Goal: Information Seeking & Learning: Understand process/instructions

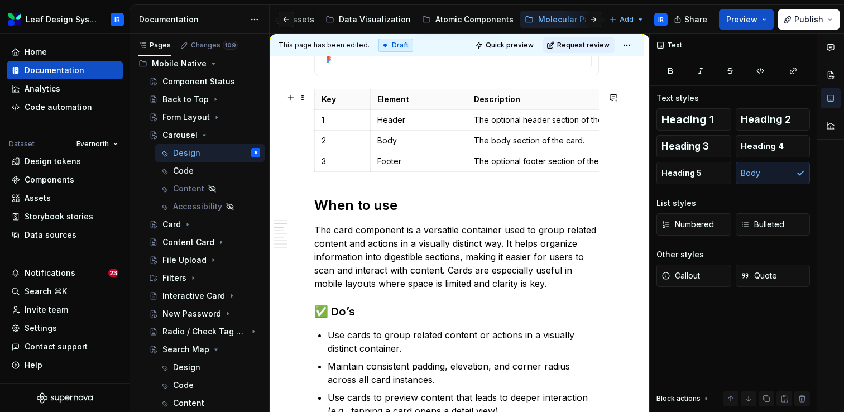
scroll to position [521, 0]
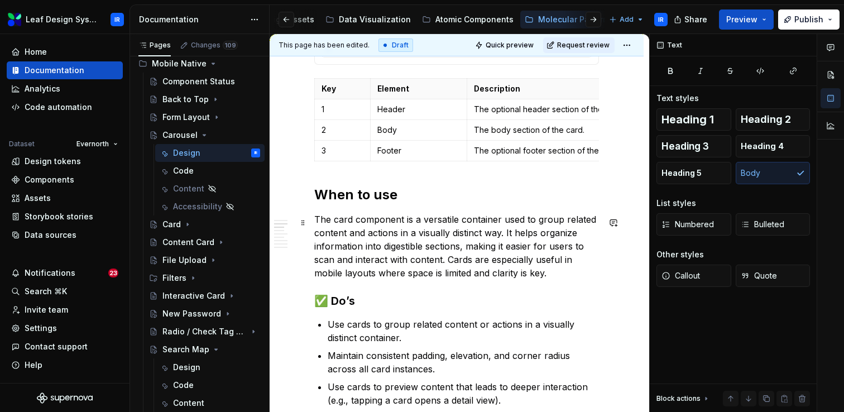
click at [379, 246] on p "The card component is a versatile container used to group related content and a…" at bounding box center [456, 246] width 285 height 67
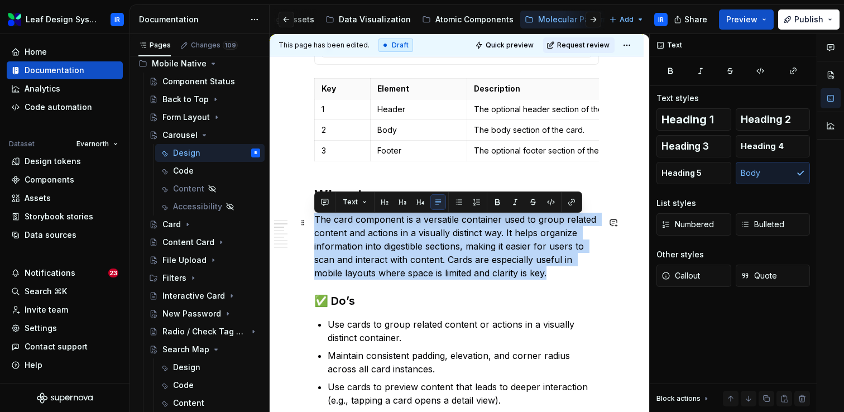
click at [379, 246] on p "The card component is a versatile container used to group related content and a…" at bounding box center [456, 246] width 285 height 67
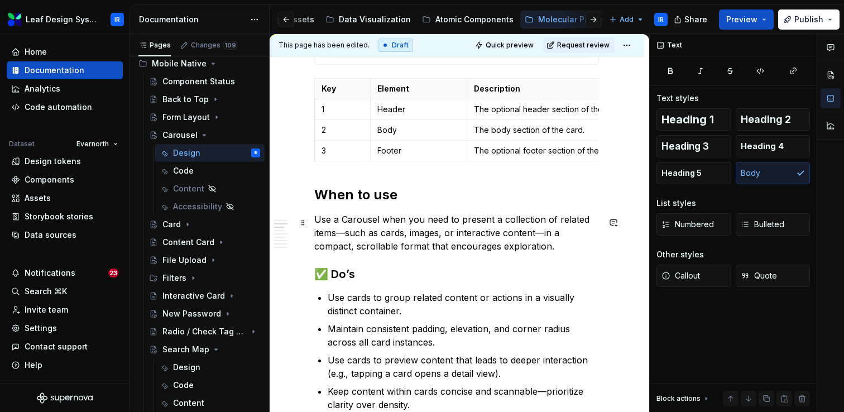
click at [347, 237] on p "Use a Carousel when you need to present a collection of related items—such as c…" at bounding box center [456, 233] width 285 height 40
click at [538, 237] on p "Use a Carousel when you need to present a collection of related items such as c…" at bounding box center [456, 233] width 285 height 40
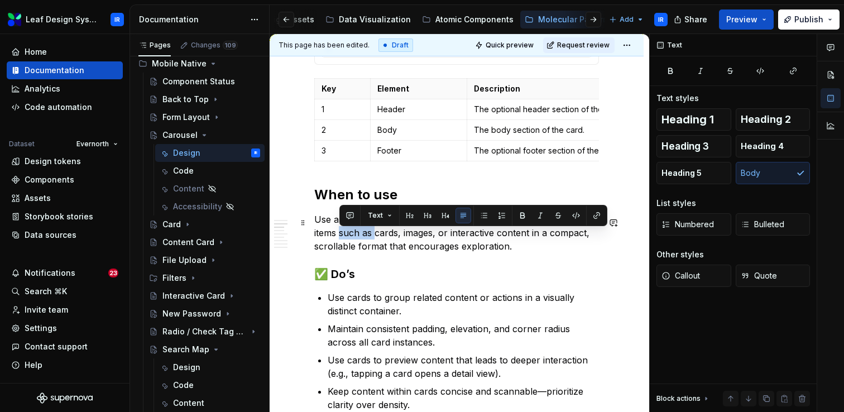
drag, startPoint x: 376, startPoint y: 237, endPoint x: 341, endPoint y: 237, distance: 35.2
click at [341, 237] on p "Use a Carousel when you need to present a collection of related items such as c…" at bounding box center [456, 233] width 285 height 40
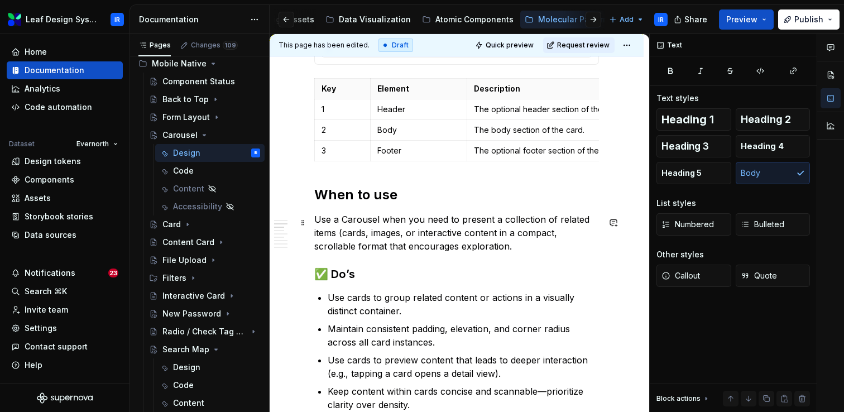
click at [497, 239] on p "Use a Carousel when you need to present a collection of related items (cards, i…" at bounding box center [456, 233] width 285 height 40
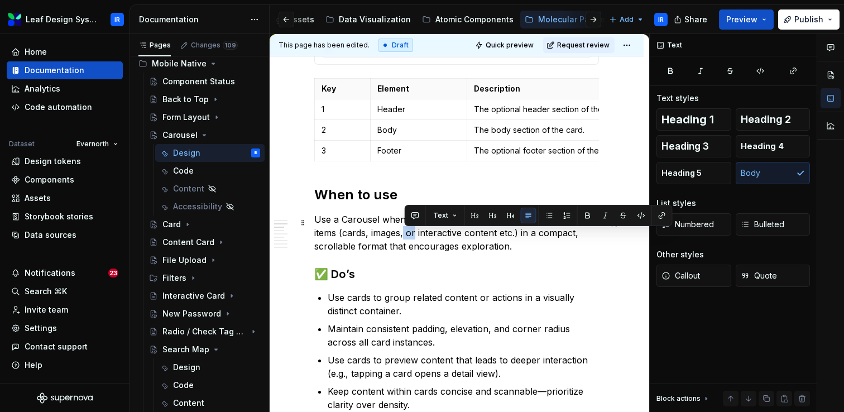
drag, startPoint x: 416, startPoint y: 238, endPoint x: 405, endPoint y: 238, distance: 11.2
click at [405, 238] on p "Use a Carousel when you need to present a collection of related items (cards, i…" at bounding box center [456, 233] width 285 height 40
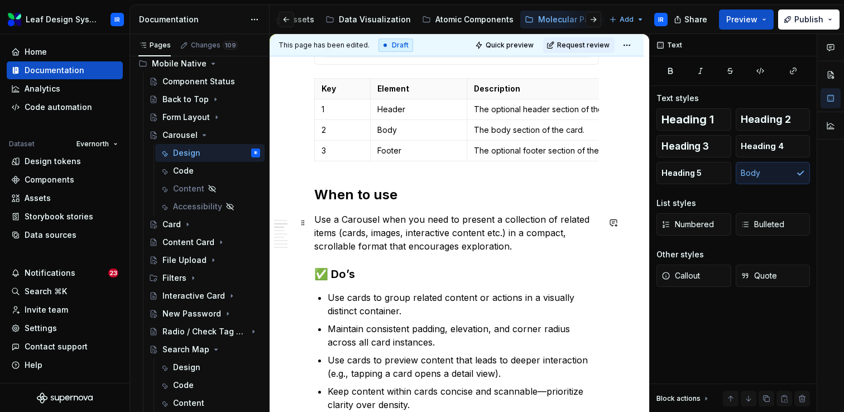
click at [543, 248] on p "Use a Carousel when you need to present a collection of related items (cards, i…" at bounding box center [456, 233] width 285 height 40
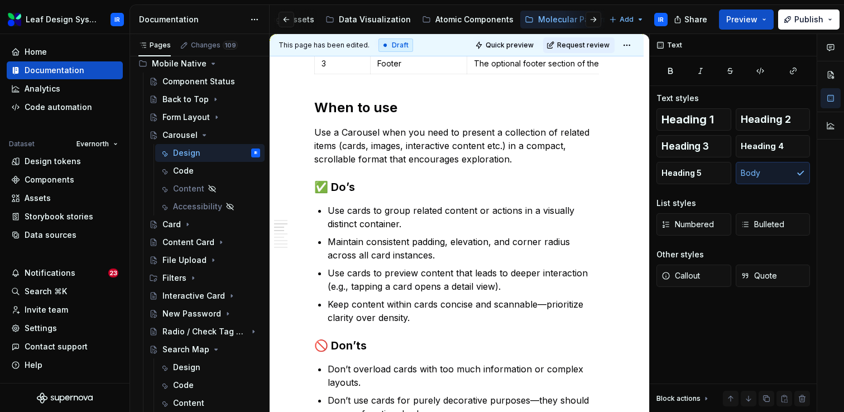
scroll to position [223, 0]
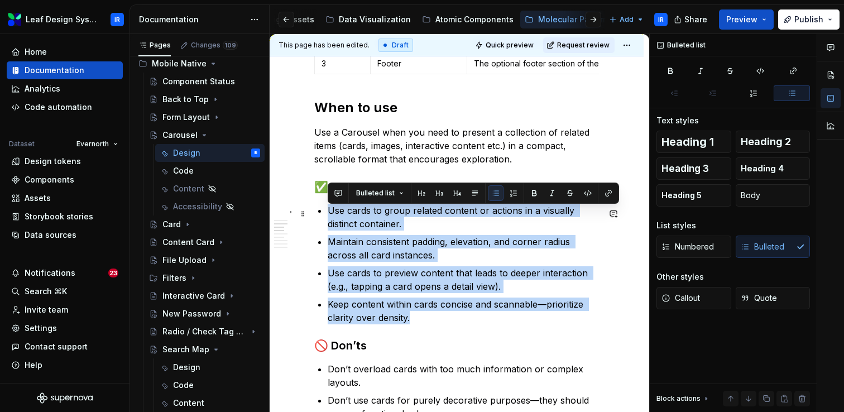
drag, startPoint x: 420, startPoint y: 324, endPoint x: 326, endPoint y: 215, distance: 144.1
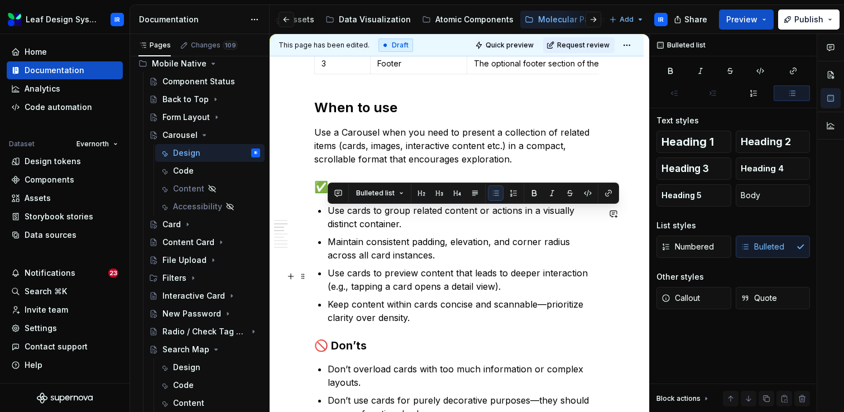
click at [362, 271] on p "Use cards to preview content that leads to deeper interaction (e.g., tapping a …" at bounding box center [463, 279] width 271 height 27
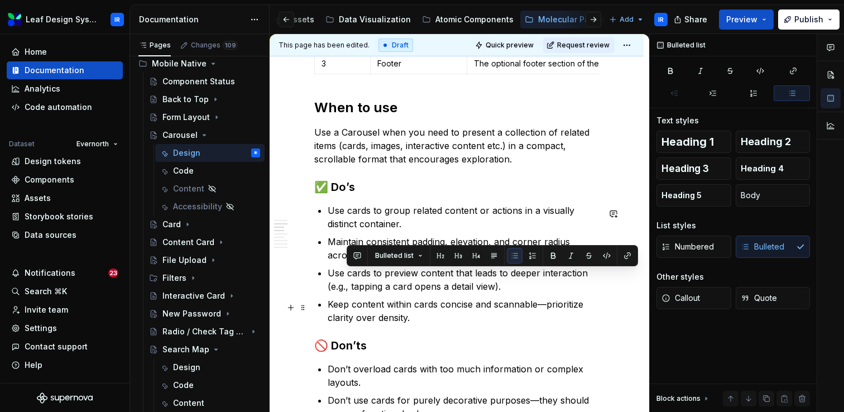
click at [401, 309] on p "Keep content within cards concise and scannable—prioritize clarity over density." at bounding box center [463, 311] width 271 height 27
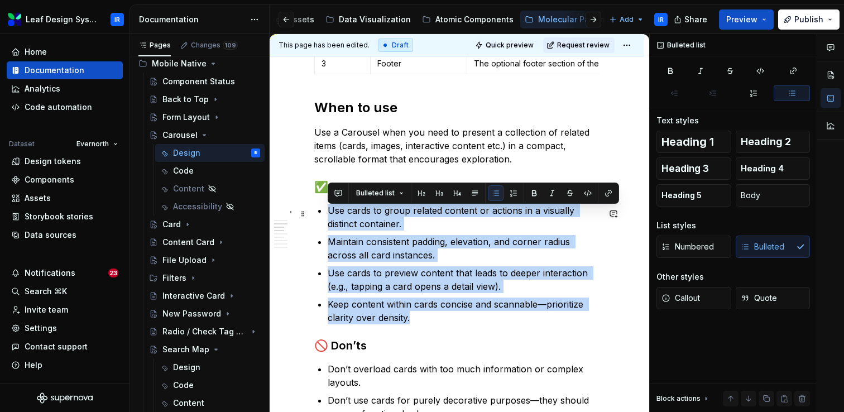
drag, startPoint x: 413, startPoint y: 323, endPoint x: 327, endPoint y: 217, distance: 136.9
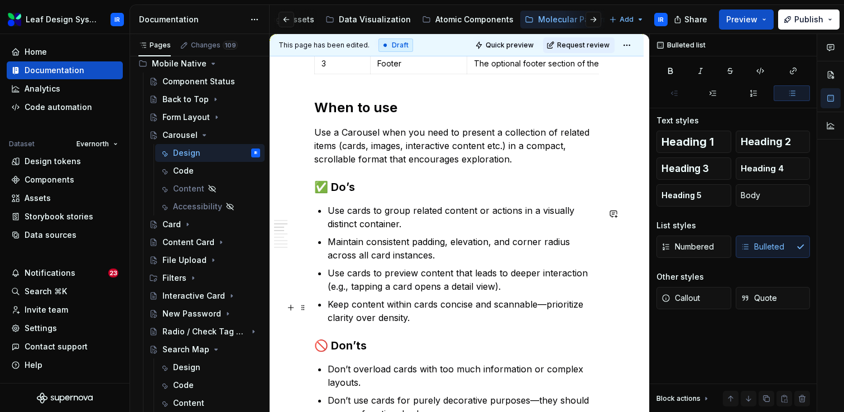
click at [415, 321] on p "Keep content within cards concise and scannable—prioritize clarity over density." at bounding box center [463, 311] width 271 height 27
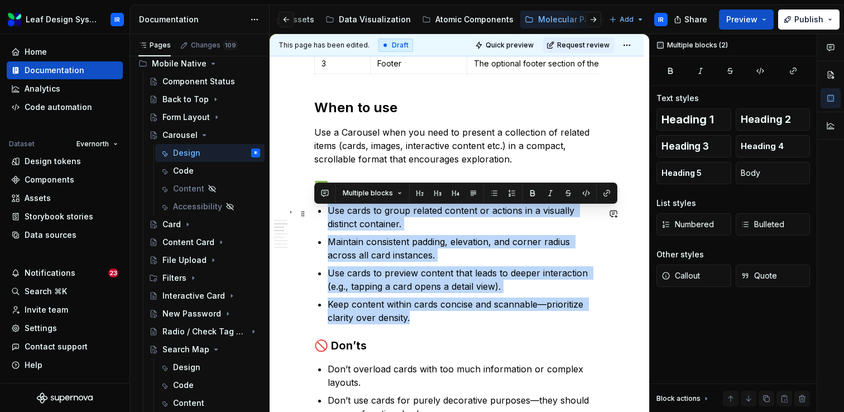
drag, startPoint x: 415, startPoint y: 321, endPoint x: 337, endPoint y: 213, distance: 133.2
click at [337, 213] on ul "Use cards to group related content or actions in a visually distinct container.…" at bounding box center [463, 264] width 271 height 121
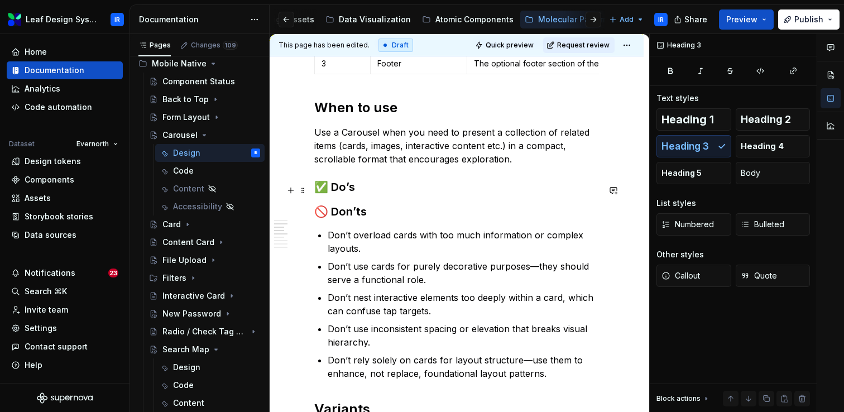
click at [360, 191] on h3 "✅ Do’s" at bounding box center [456, 187] width 285 height 16
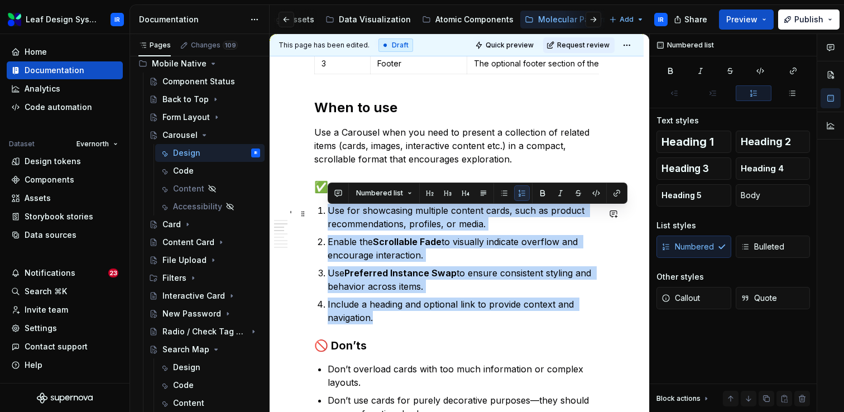
drag, startPoint x: 381, startPoint y: 322, endPoint x: 320, endPoint y: 217, distance: 120.6
click at [328, 217] on ol "Use for showcasing multiple content cards, such as product recommendations, pro…" at bounding box center [463, 264] width 271 height 121
click at [505, 195] on button "button" at bounding box center [504, 193] width 16 height 16
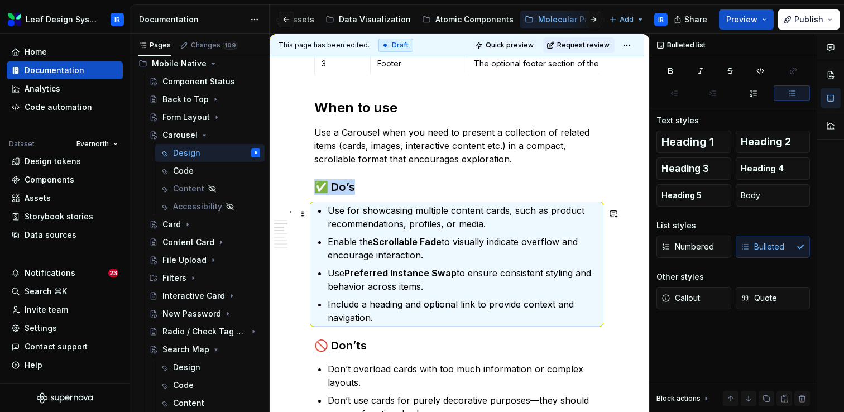
click at [440, 226] on p "Use for showcasing multiple content cards, such as product recommendations, pro…" at bounding box center [463, 217] width 271 height 27
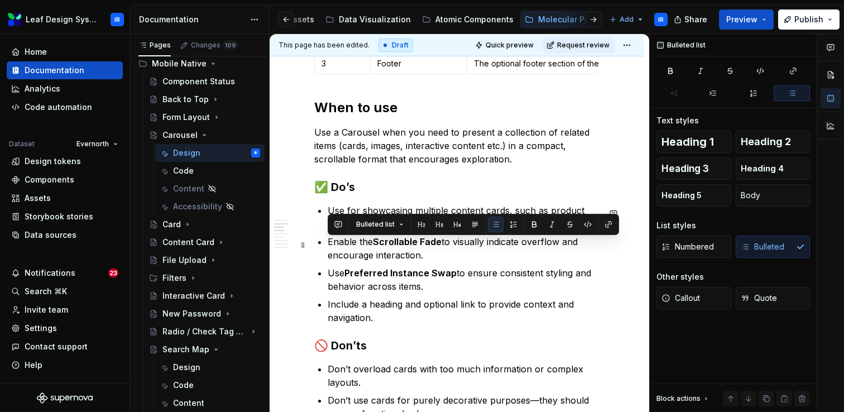
drag, startPoint x: 442, startPoint y: 260, endPoint x: 317, endPoint y: 245, distance: 126.0
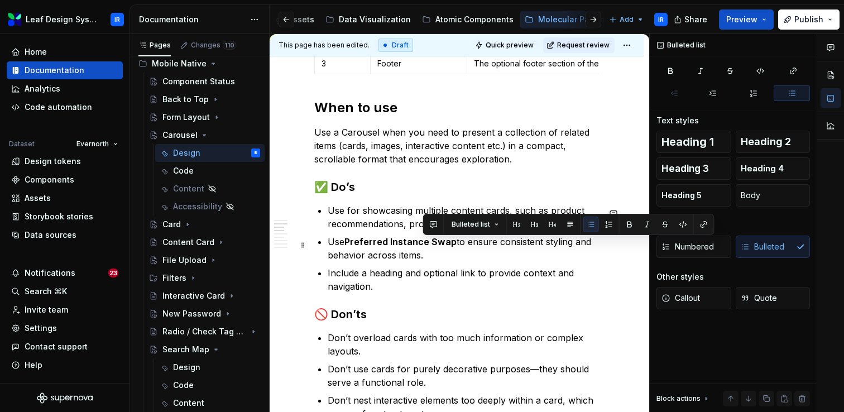
drag, startPoint x: 442, startPoint y: 254, endPoint x: 457, endPoint y: 242, distance: 18.7
click at [457, 242] on p "Use Preferred Instance Swap to ensure consistent styling and behavior across it…" at bounding box center [463, 248] width 271 height 27
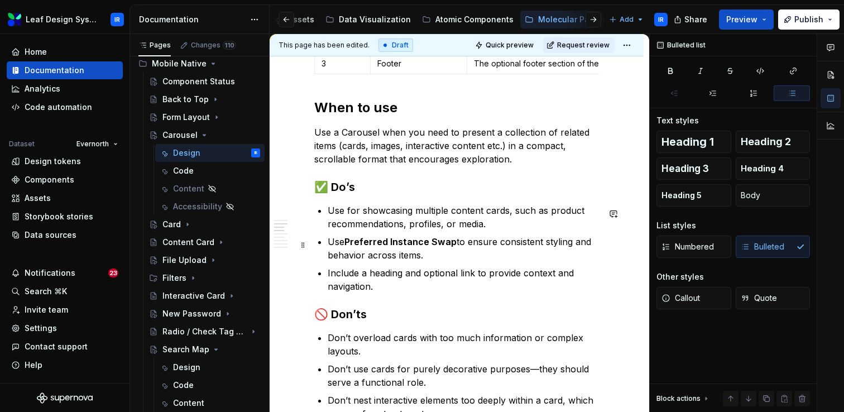
click at [434, 260] on p "Use Preferred Instance Swap to ensure consistent styling and behavior across it…" at bounding box center [463, 248] width 271 height 27
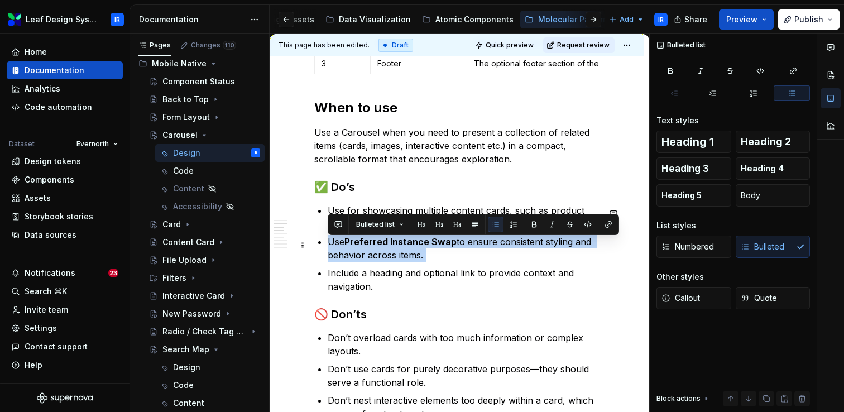
drag, startPoint x: 434, startPoint y: 260, endPoint x: 308, endPoint y: 243, distance: 126.8
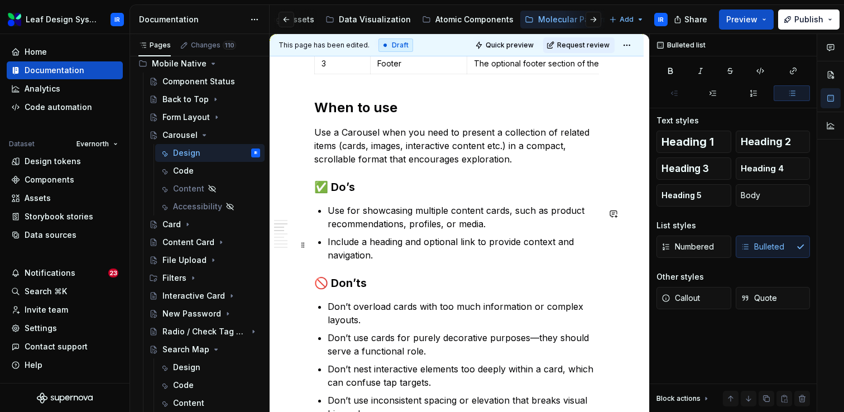
click at [427, 261] on p "Include a heading and optional link to provide context and navigation." at bounding box center [463, 248] width 271 height 27
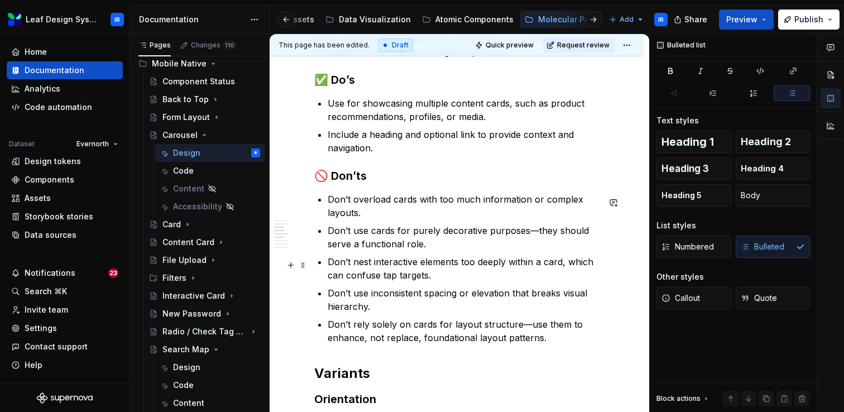
scroll to position [744, 0]
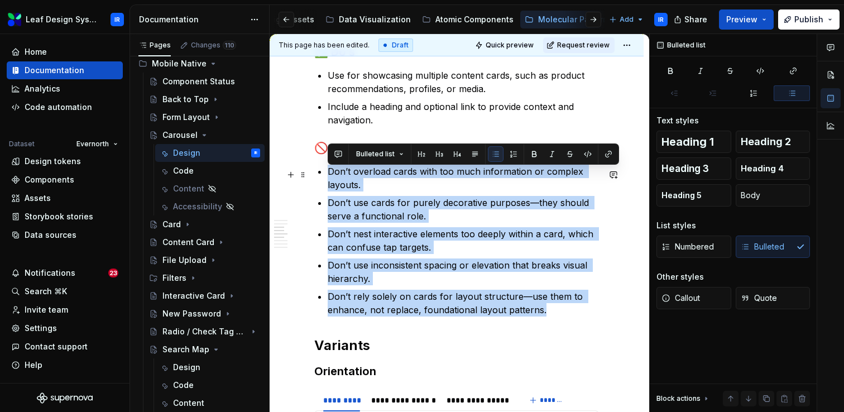
drag, startPoint x: 550, startPoint y: 312, endPoint x: 327, endPoint y: 181, distance: 259.5
click at [327, 181] on div "**********" at bounding box center [456, 296] width 285 height 1581
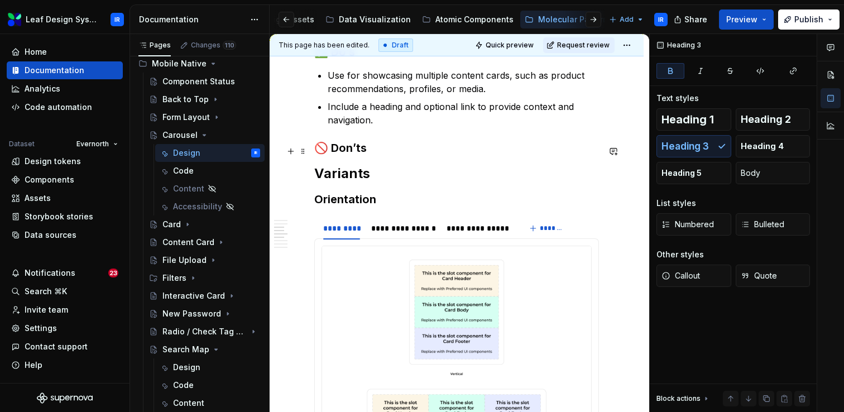
click at [394, 149] on h3 "🚫 Don’ts" at bounding box center [456, 148] width 285 height 16
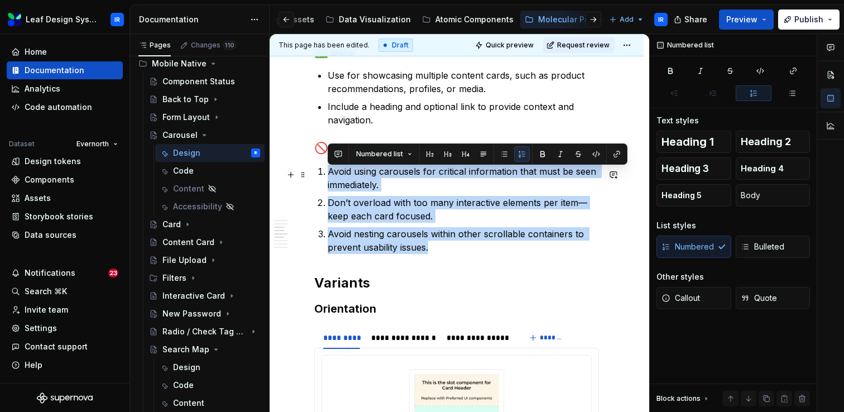
drag, startPoint x: 414, startPoint y: 246, endPoint x: 322, endPoint y: 173, distance: 117.6
click at [328, 173] on ol "Avoid using carousels for critical information that must be seen immediately. D…" at bounding box center [463, 209] width 271 height 89
click at [502, 156] on button "button" at bounding box center [504, 154] width 16 height 16
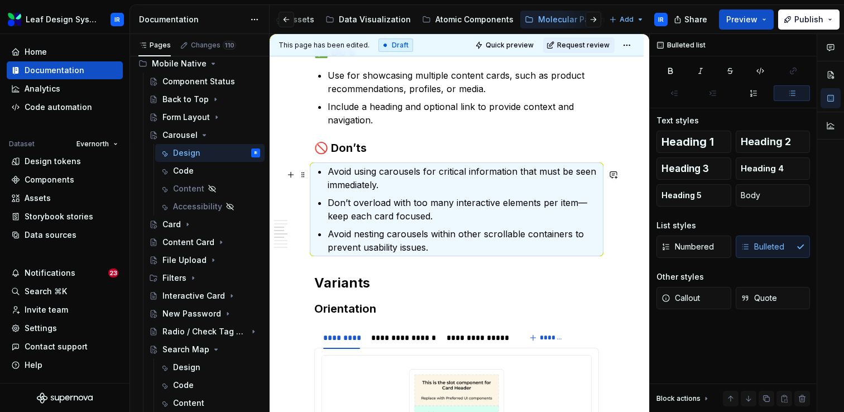
click at [423, 191] on p "Avoid using carousels for critical information that must be seen immediately." at bounding box center [463, 178] width 271 height 27
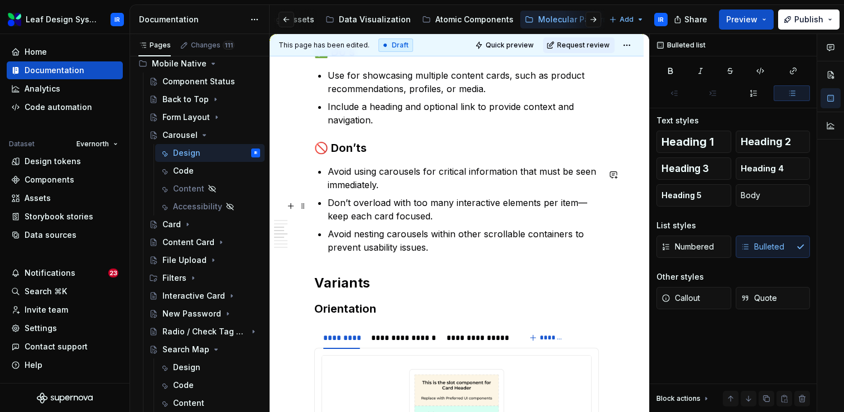
click at [584, 209] on p "Don’t overload with too many interactive elements per item—keep each card focus…" at bounding box center [463, 209] width 271 height 27
click at [428, 218] on p "Don’t overload with too many interactive elements per item, keep each card focu…" at bounding box center [463, 209] width 271 height 27
click at [378, 125] on p "Include a heading and optional link to provide context and navigation." at bounding box center [463, 113] width 271 height 27
click at [440, 223] on p "Don’t overload with too many interactive elements per item, keep each card focu…" at bounding box center [463, 209] width 271 height 27
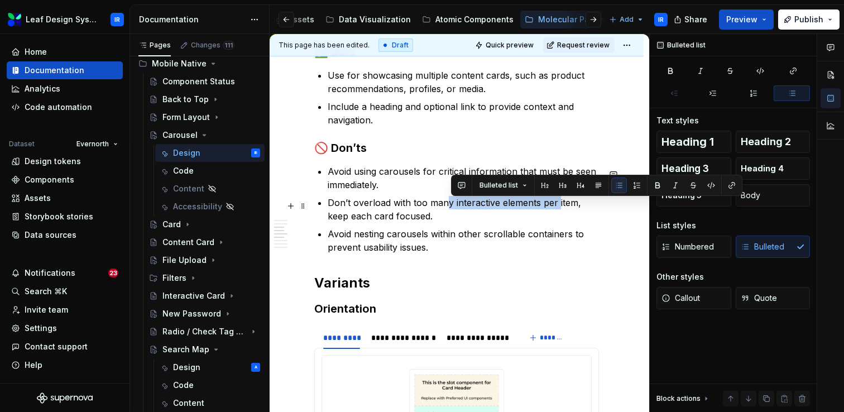
drag, startPoint x: 558, startPoint y: 205, endPoint x: 448, endPoint y: 204, distance: 110.0
click at [448, 204] on p "Don’t overload with too many interactive elements per item, keep each card focu…" at bounding box center [463, 209] width 271 height 27
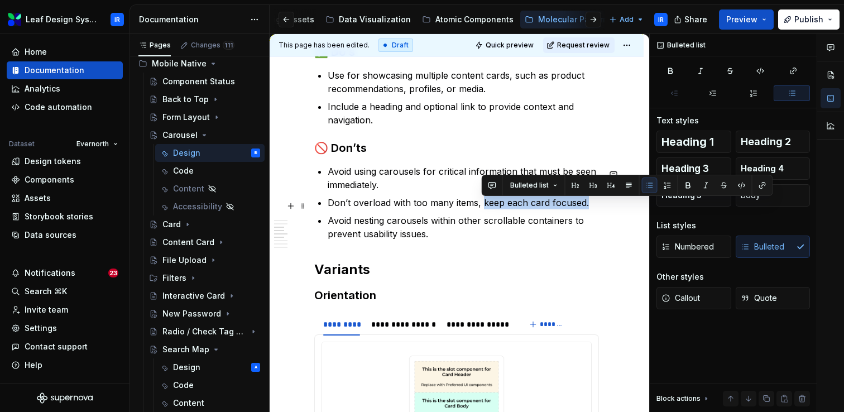
drag, startPoint x: 563, startPoint y: 205, endPoint x: 481, endPoint y: 202, distance: 82.1
click at [481, 202] on p "Don’t overload with too many items, keep each card focused." at bounding box center [463, 202] width 271 height 13
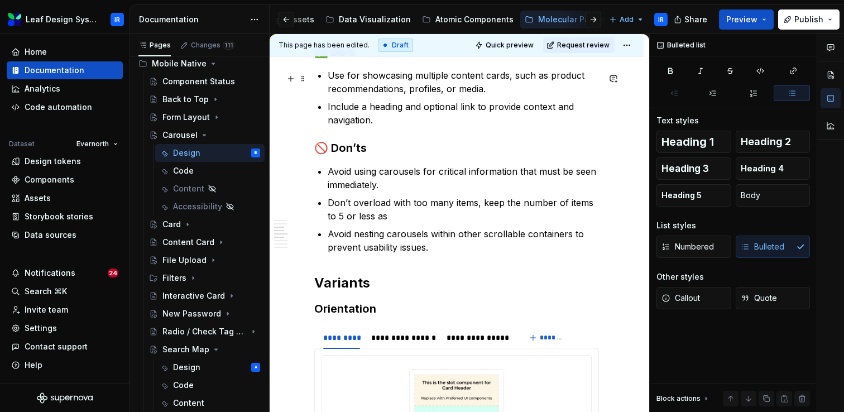
click at [496, 90] on p "Use for showcasing multiple content cards, such as product recommendations, pro…" at bounding box center [463, 82] width 271 height 27
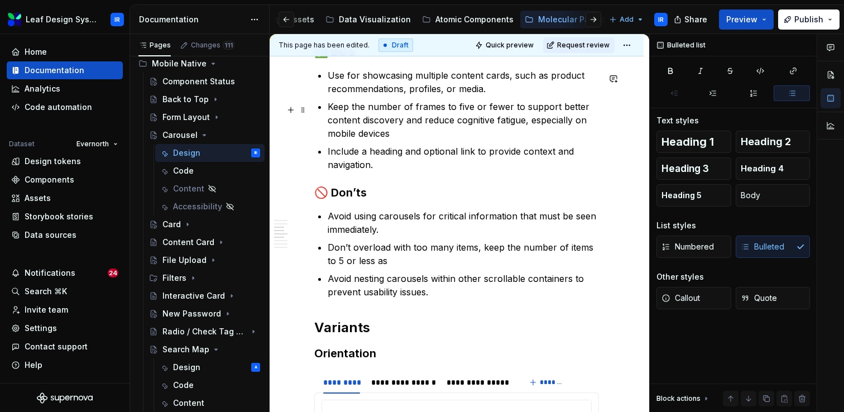
click at [464, 112] on p "Keep the number of frames to five or fewer to support better content discovery …" at bounding box center [463, 120] width 271 height 40
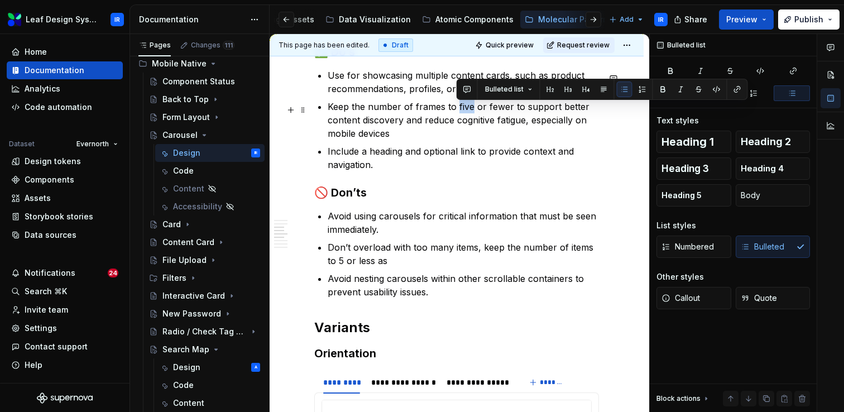
click at [464, 112] on p "Keep the number of frames to five or fewer to support better content discovery …" at bounding box center [463, 120] width 271 height 40
drag, startPoint x: 499, startPoint y: 111, endPoint x: 476, endPoint y: 109, distance: 22.9
click at [476, 109] on p "Keep the number of frames to 5 or fewer to support better content discovery and…" at bounding box center [463, 120] width 271 height 40
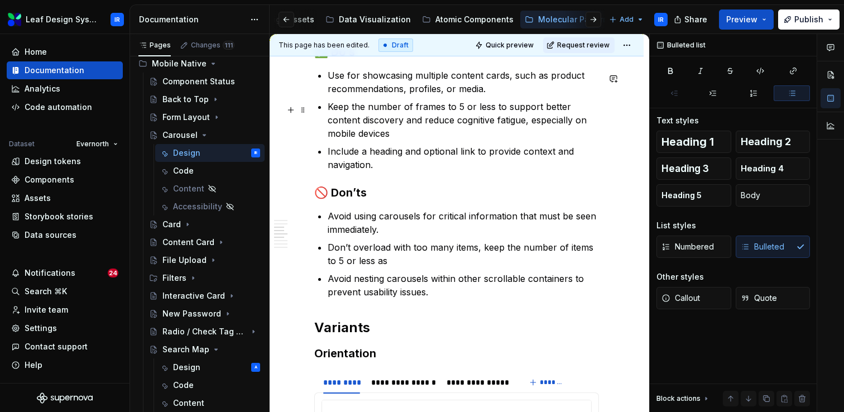
click at [429, 113] on p "Keep the number of frames to 5 or less to support better content discovery and …" at bounding box center [463, 120] width 271 height 40
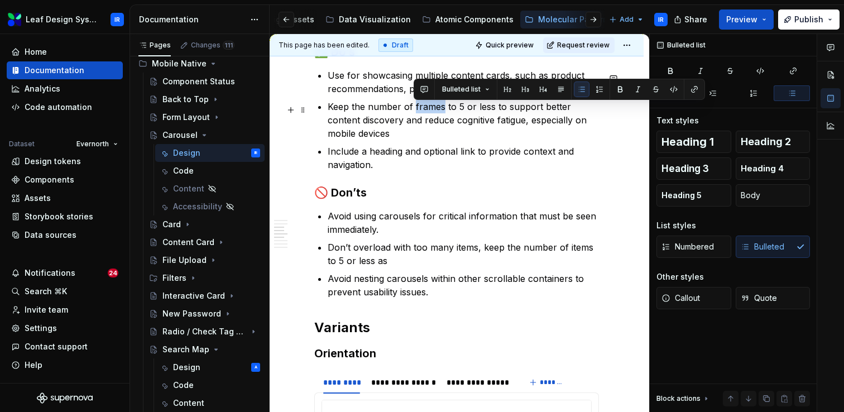
click at [429, 113] on p "Keep the number of frames to 5 or less to support better content discovery and …" at bounding box center [463, 120] width 271 height 40
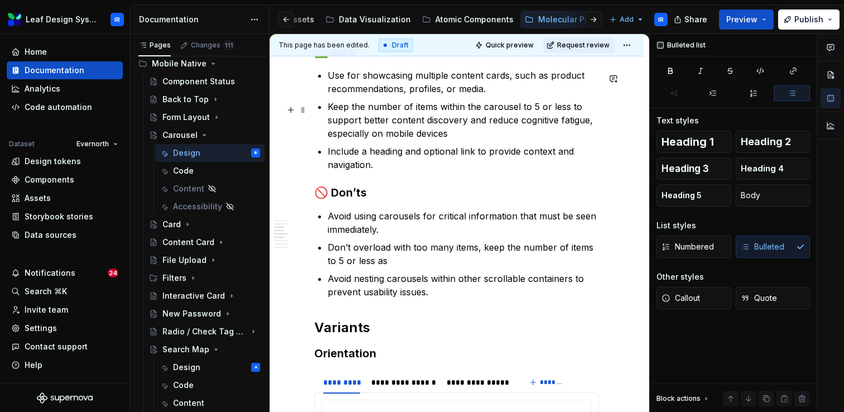
click at [482, 132] on p "Keep the number of items within the carousel to 5 or less to support better con…" at bounding box center [463, 120] width 271 height 40
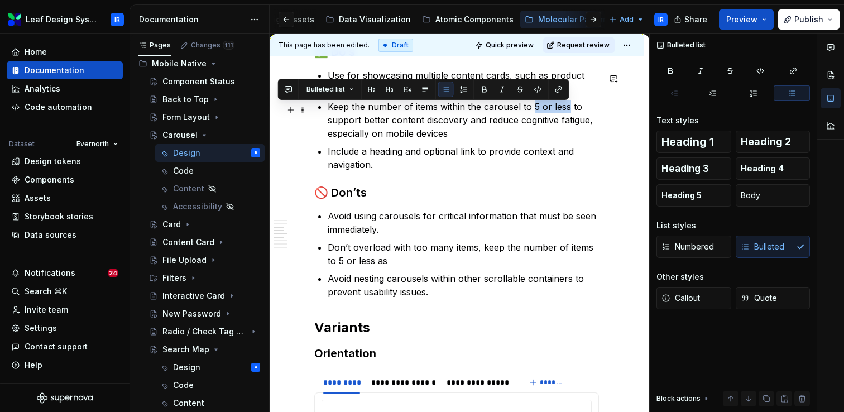
drag, startPoint x: 566, startPoint y: 109, endPoint x: 533, endPoint y: 109, distance: 32.9
click at [533, 109] on p "Keep the number of items within the carousel to 5 or less to support better con…" at bounding box center [463, 120] width 271 height 40
click at [515, 118] on p "Keep the number of items within the carousel to 5 or less to support better con…" at bounding box center [463, 120] width 271 height 40
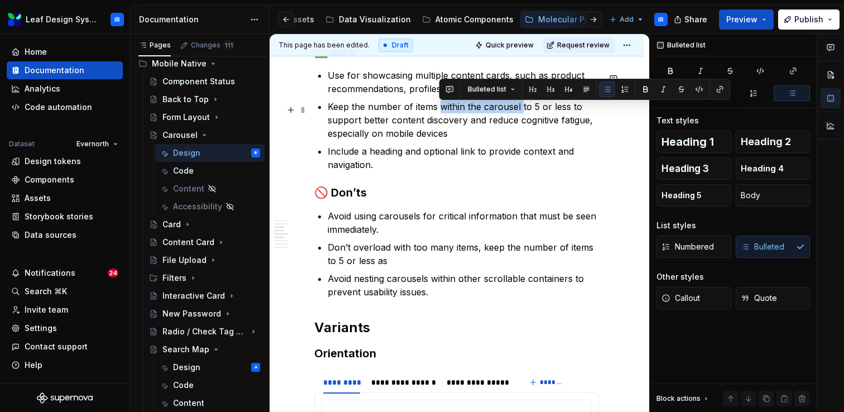
drag, startPoint x: 521, startPoint y: 111, endPoint x: 439, endPoint y: 110, distance: 82.1
click at [439, 110] on p "Keep the number of items within the carousel to 5 or less to support better con…" at bounding box center [463, 120] width 271 height 40
click at [550, 131] on p "Keep the number of items within the carousel to 5 or less to support better con…" at bounding box center [463, 120] width 271 height 40
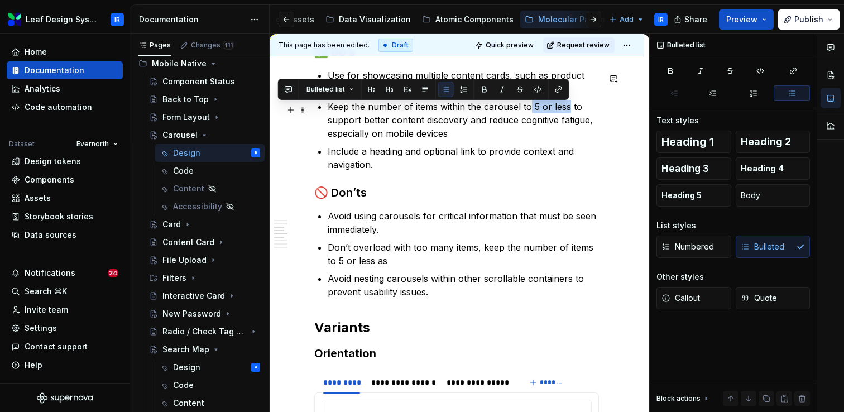
drag, startPoint x: 568, startPoint y: 108, endPoint x: 530, endPoint y: 107, distance: 38.0
click at [530, 107] on p "Keep the number of items within the carousel to 5 or less to support better con…" at bounding box center [463, 120] width 271 height 40
click at [506, 136] on p "Keep the number of items within the carousel to 5 or less to support better con…" at bounding box center [463, 120] width 271 height 40
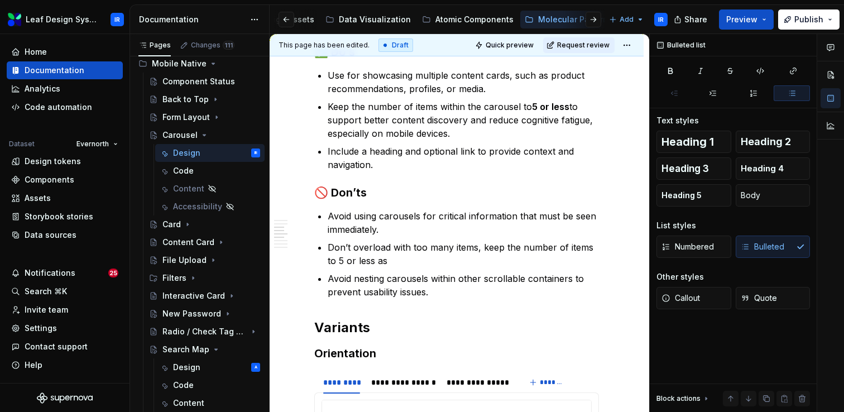
scroll to position [223, 0]
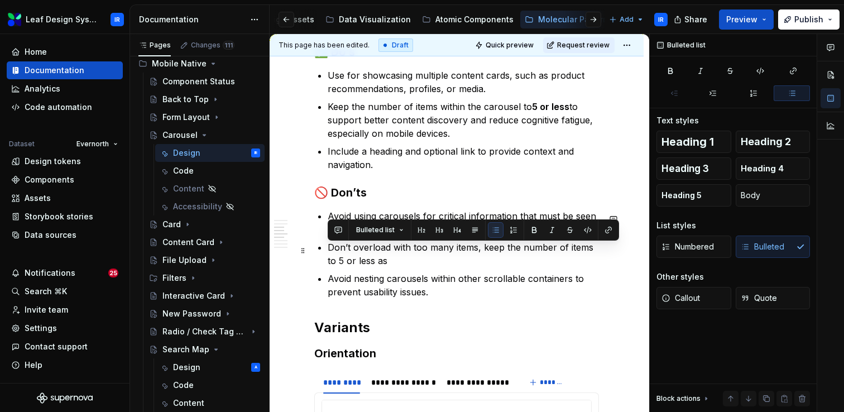
drag, startPoint x: 387, startPoint y: 261, endPoint x: 325, endPoint y: 255, distance: 61.7
click at [325, 255] on div "**********" at bounding box center [456, 287] width 285 height 1563
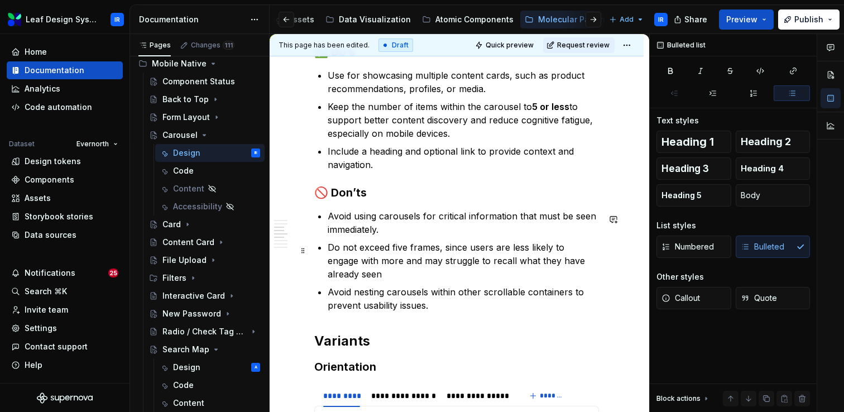
click at [399, 252] on p "Do not exceed five frames, since users are less likely to engage with more and …" at bounding box center [463, 261] width 271 height 40
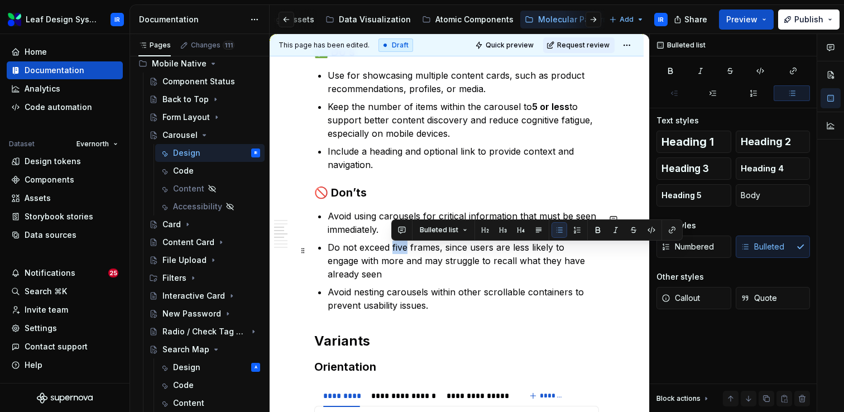
click at [399, 252] on p "Do not exceed five frames, since users are less likely to engage with more and …" at bounding box center [463, 261] width 271 height 40
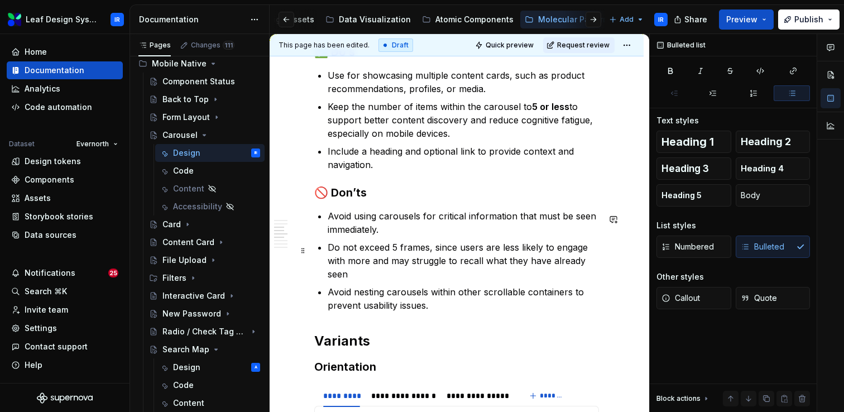
click at [409, 252] on p "Do not exceed 5 frames, since users are less likely to engage with more and may…" at bounding box center [463, 261] width 271 height 40
click at [592, 262] on p "Do not exceed 5 items, since users are less likely to engage with more and may …" at bounding box center [463, 261] width 271 height 40
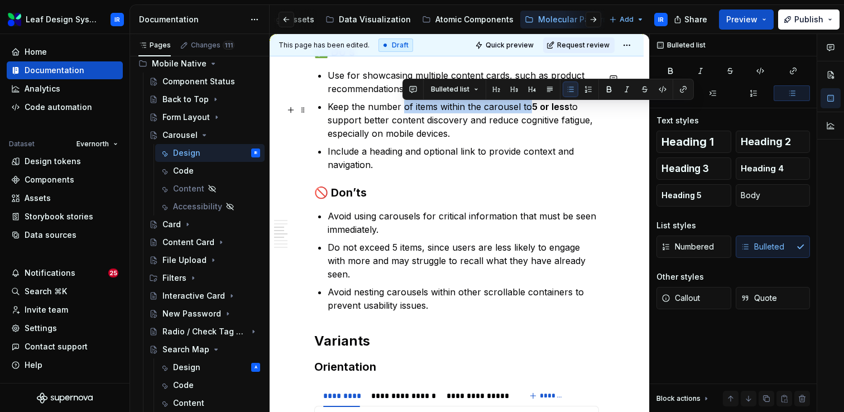
drag, startPoint x: 529, startPoint y: 111, endPoint x: 404, endPoint y: 112, distance: 124.5
click at [404, 112] on p "Keep the number of items within the carousel to 5 or less to support better con…" at bounding box center [463, 120] width 271 height 40
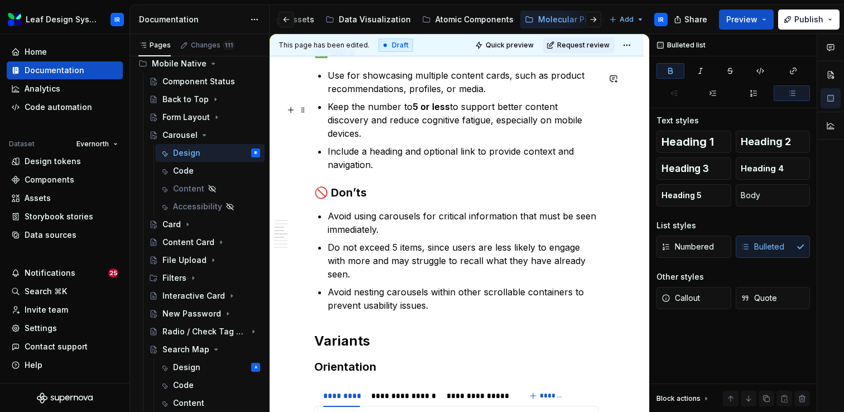
click at [451, 113] on p "Keep the number to 5 or less to support better content discovery and reduce cog…" at bounding box center [463, 120] width 271 height 40
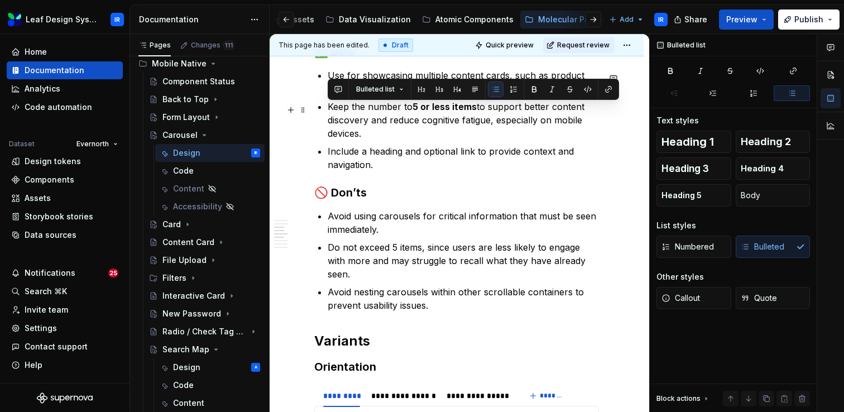
drag, startPoint x: 373, startPoint y: 132, endPoint x: 328, endPoint y: 108, distance: 51.7
click at [328, 108] on p "Keep the number to 5 or less items to support better content discovery and redu…" at bounding box center [463, 120] width 271 height 40
copy p "Keep the number to 5 or less items to support better content discovery and redu…"
click at [378, 130] on p "Keep the number to 5 or less items to support better content discovery and redu…" at bounding box center [463, 120] width 271 height 40
drag, startPoint x: 476, startPoint y: 112, endPoint x: 327, endPoint y: 113, distance: 148.5
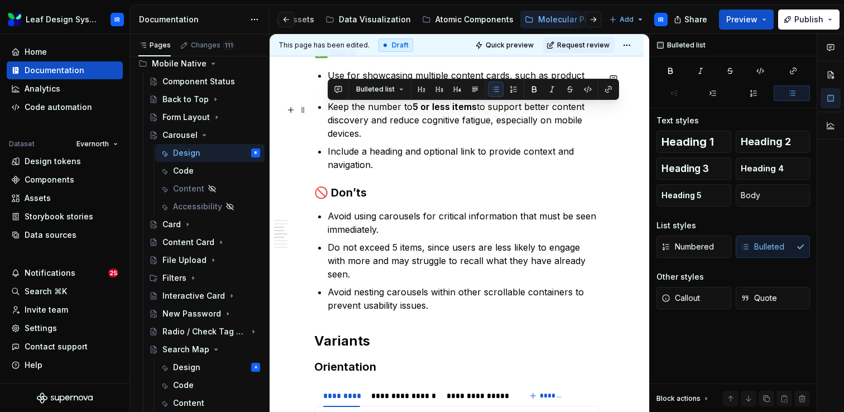
click at [327, 113] on div "**********" at bounding box center [456, 294] width 285 height 1577
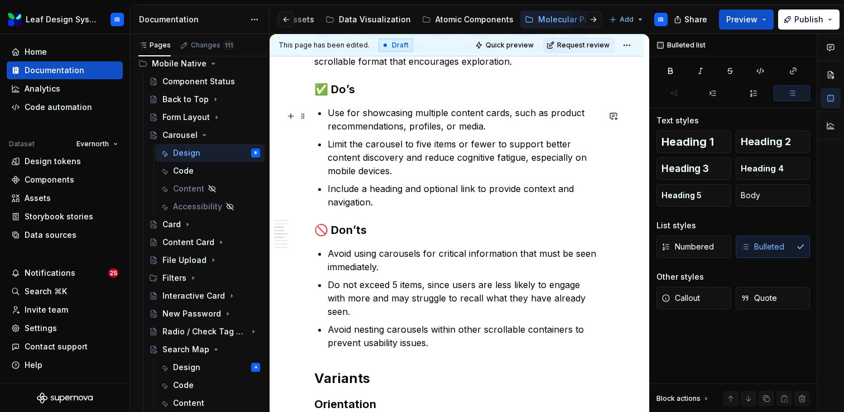
scroll to position [705, 0]
click at [421, 150] on p "Limit the carousel to five items or fewer to support better content discovery a…" at bounding box center [463, 158] width 271 height 40
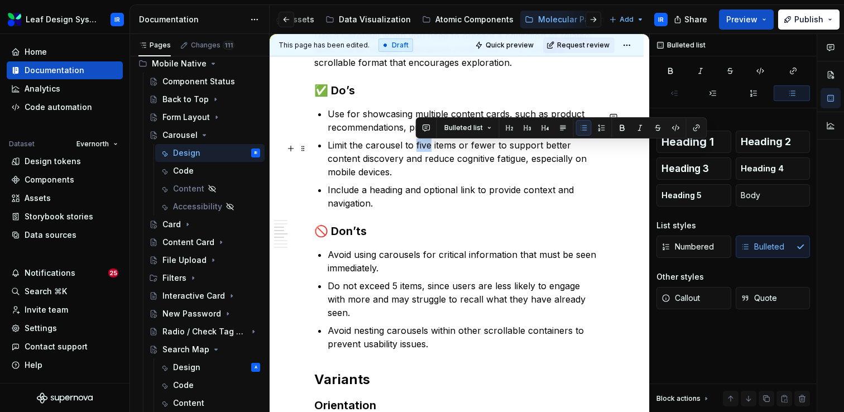
click at [421, 150] on p "Limit the carousel to five items or fewer to support better content discovery a…" at bounding box center [463, 158] width 271 height 40
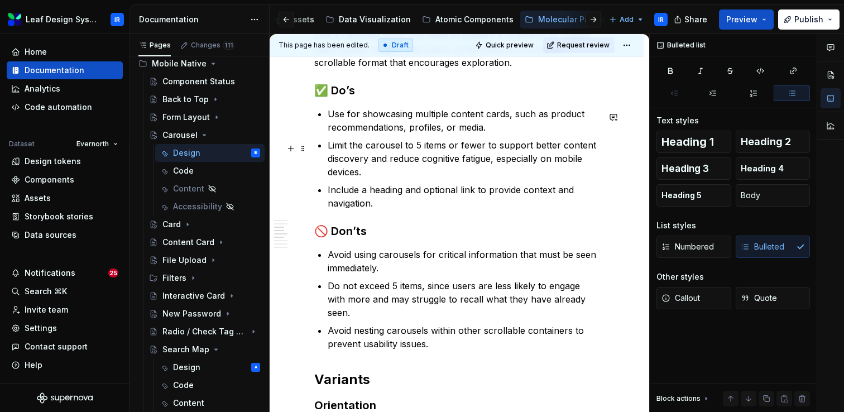
click at [443, 150] on p "Limit the carousel to 5 items or fewer to support better content discovery and …" at bounding box center [463, 158] width 271 height 40
click at [458, 151] on p "Limit the carousel to 5 or fewer to support better content discovery and reduce…" at bounding box center [463, 158] width 271 height 40
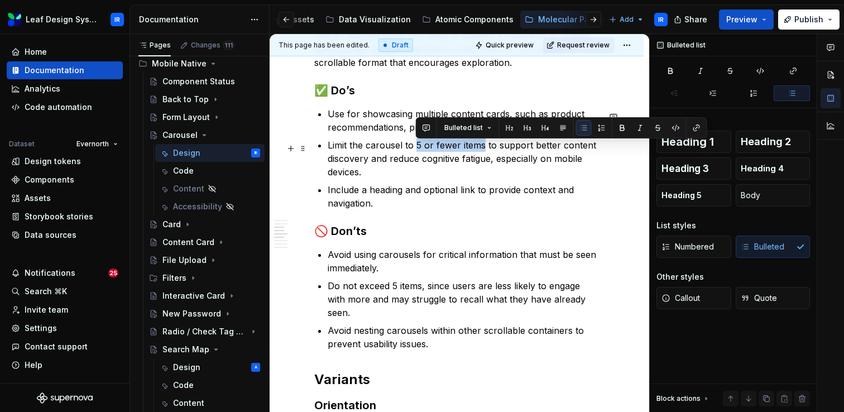
drag, startPoint x: 483, startPoint y: 150, endPoint x: 417, endPoint y: 150, distance: 66.4
click at [417, 150] on p "Limit the carousel to 5 or fewer items to support better content discovery and …" at bounding box center [463, 158] width 271 height 40
click at [452, 151] on strong "5 or fewer items" at bounding box center [450, 145] width 73 height 11
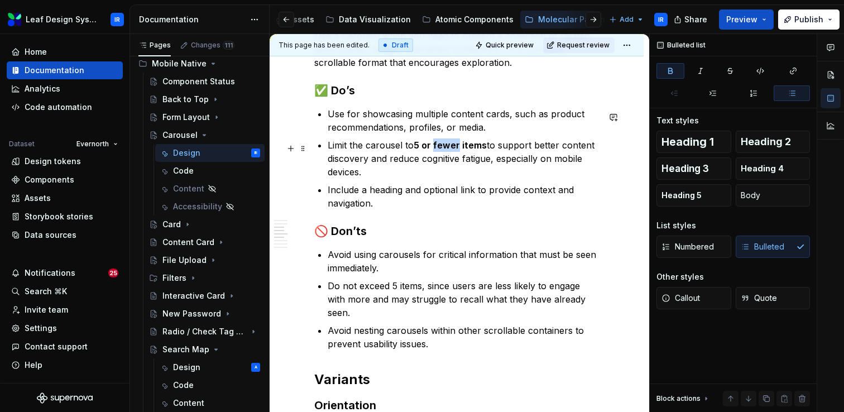
click at [452, 151] on strong "5 or fewer items" at bounding box center [450, 145] width 73 height 11
click at [447, 176] on p "Limit the carousel to 5 or less items to support better content discovery and r…" at bounding box center [463, 158] width 271 height 40
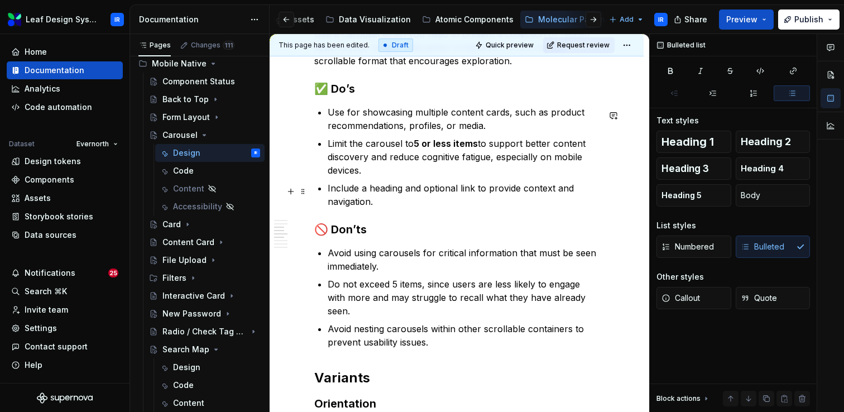
scroll to position [706, 0]
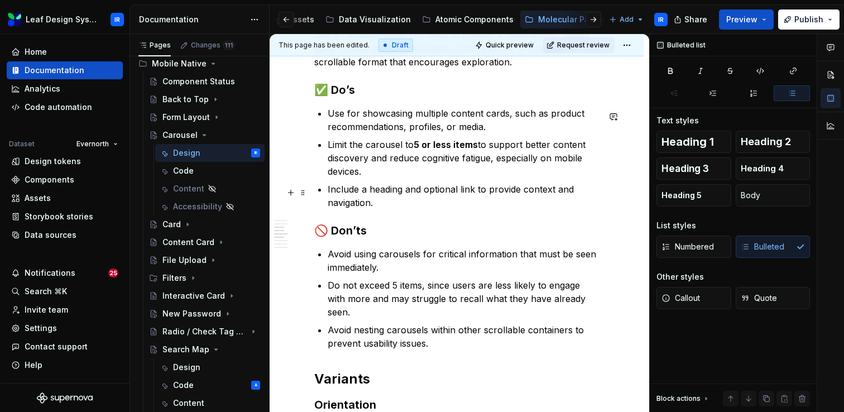
click at [387, 206] on p "Include a heading and optional link to provide context and navigation." at bounding box center [463, 196] width 271 height 27
click at [494, 131] on p "Use for showcasing multiple content cards, such as product recommendations, pro…" at bounding box center [463, 120] width 271 height 27
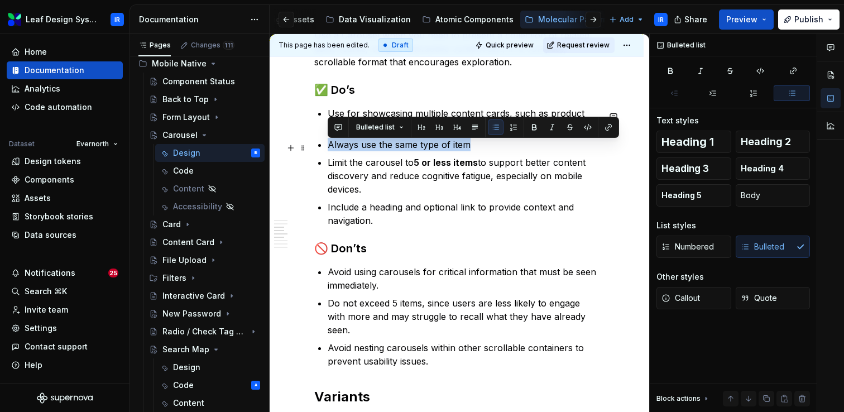
drag, startPoint x: 444, startPoint y: 147, endPoint x: 320, endPoint y: 143, distance: 124.6
click at [328, 143] on li "Always use the same type of item" at bounding box center [463, 144] width 271 height 13
copy p "Always use the same type of item"
click at [466, 150] on p "Always use the same type of item" at bounding box center [463, 144] width 271 height 13
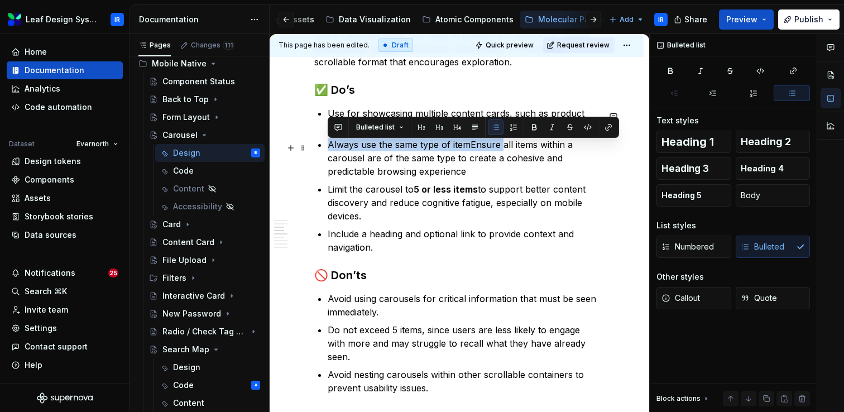
drag, startPoint x: 501, startPoint y: 149, endPoint x: 330, endPoint y: 143, distance: 171.5
click at [330, 143] on p "Always use the same type of itemEnsure all items within a carousel are of the s…" at bounding box center [463, 158] width 271 height 40
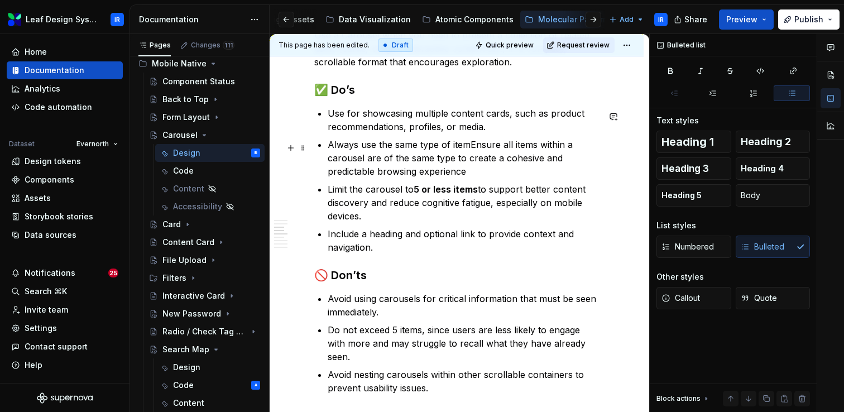
click at [435, 159] on p "Always use the same type of itemEnsure all items within a carousel are of the s…" at bounding box center [463, 158] width 271 height 40
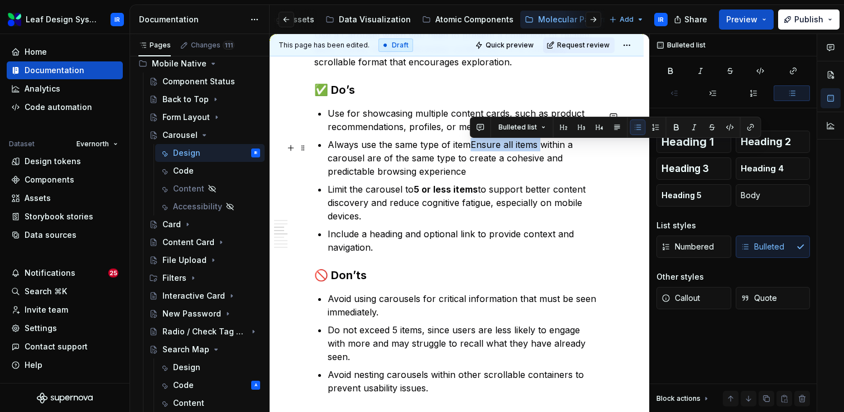
drag, startPoint x: 539, startPoint y: 150, endPoint x: 471, endPoint y: 150, distance: 68.1
click at [471, 150] on p "Always use the same type of itemEnsure all items within a carousel are of the s…" at bounding box center [463, 158] width 271 height 40
drag, startPoint x: 547, startPoint y: 150, endPoint x: 473, endPoint y: 150, distance: 73.1
click at [473, 150] on p "Always use the same type of item within a carousel are of the same type to crea…" at bounding box center [463, 158] width 271 height 40
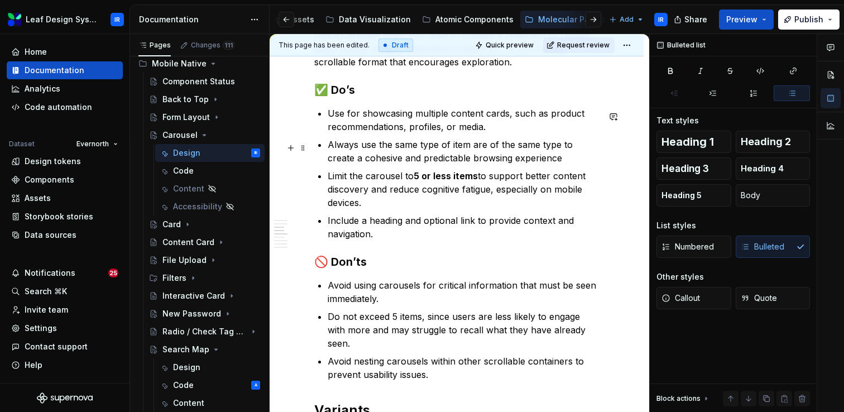
click at [462, 150] on p "Always use the same type of item are of the same type to create a cohesive and …" at bounding box center [463, 151] width 271 height 27
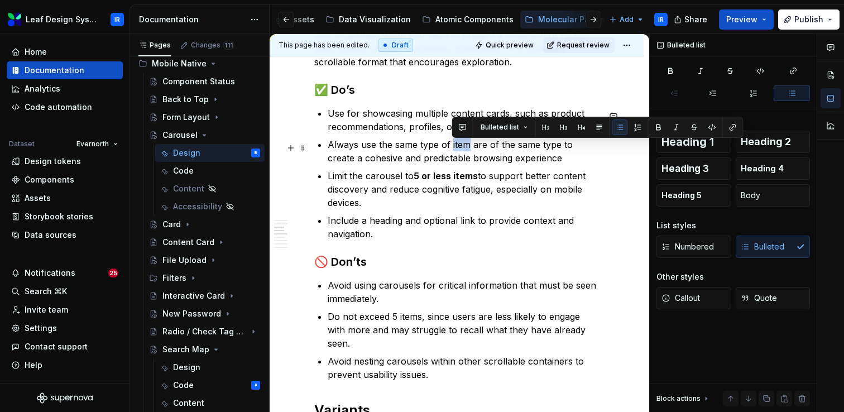
click at [454, 148] on p "Always use the same type of item are of the same type to create a cohesive and …" at bounding box center [463, 151] width 271 height 27
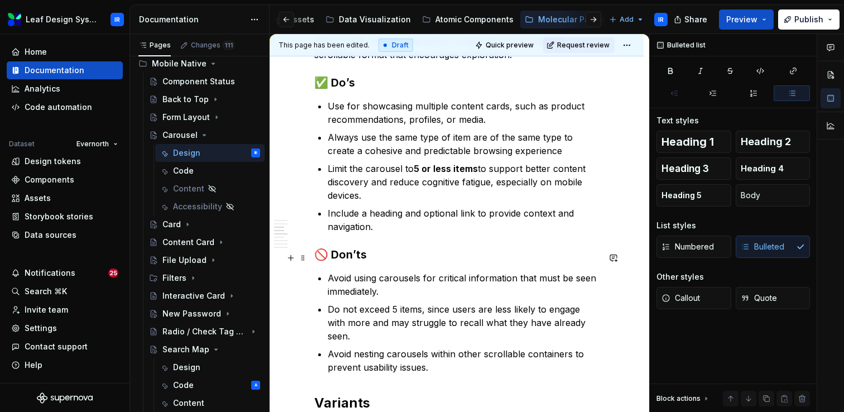
scroll to position [712, 0]
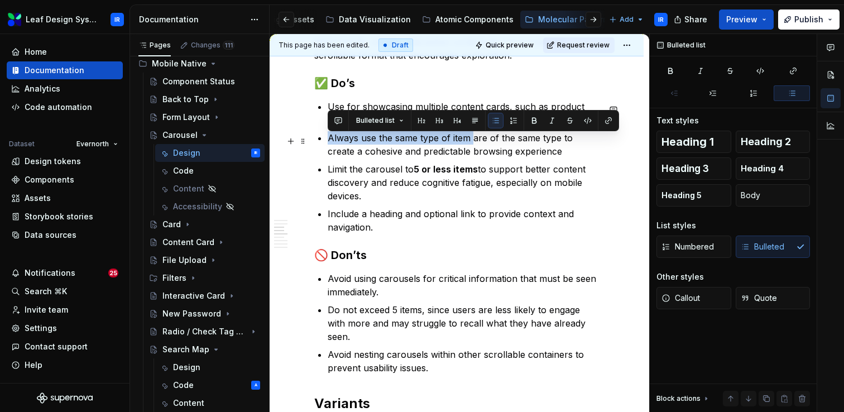
drag, startPoint x: 463, startPoint y: 142, endPoint x: 329, endPoint y: 143, distance: 134.5
click at [329, 143] on p "Always use the same type of item are of the same type to create a cohesive and …" at bounding box center [463, 144] width 271 height 27
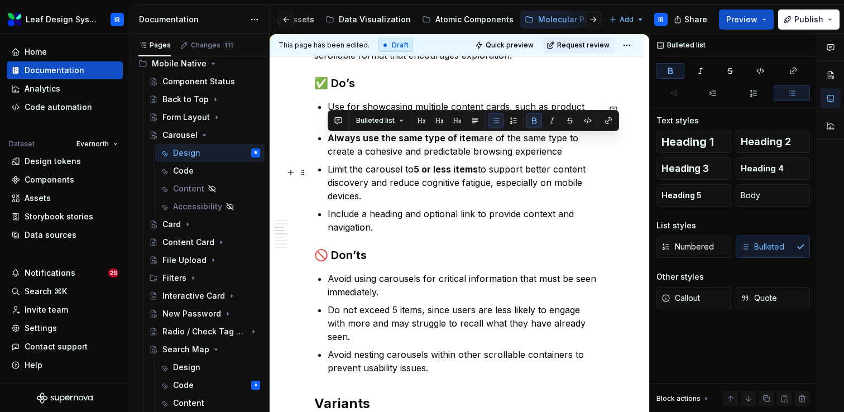
click at [487, 178] on p "Limit the carousel to 5 or less items to support better content discovery and r…" at bounding box center [463, 182] width 271 height 40
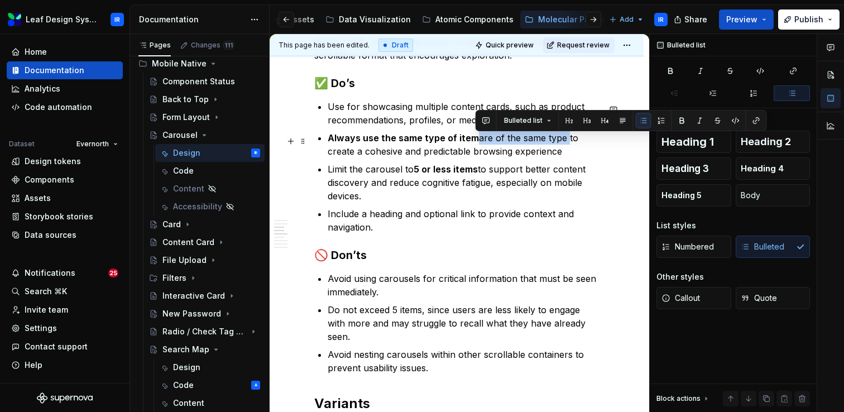
drag, startPoint x: 564, startPoint y: 143, endPoint x: 476, endPoint y: 143, distance: 87.6
click at [476, 143] on p "Always use the same type of item are of the same type to create a cohesive and …" at bounding box center [463, 144] width 271 height 27
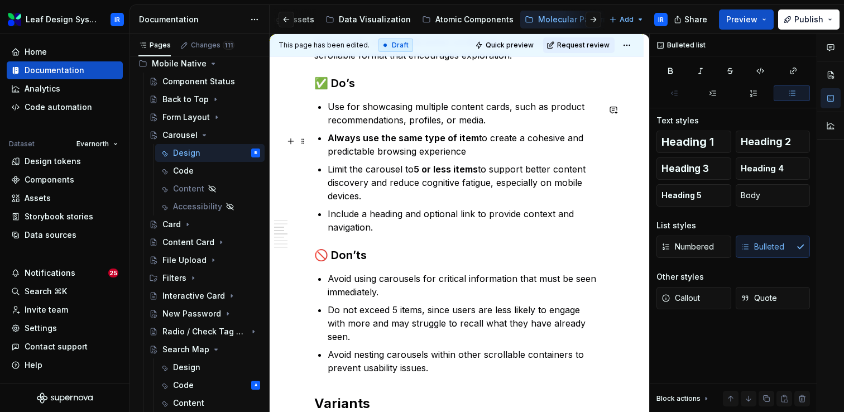
click at [492, 157] on p "Always use the same type of item to create a cohesive and predictable browsing …" at bounding box center [463, 144] width 271 height 27
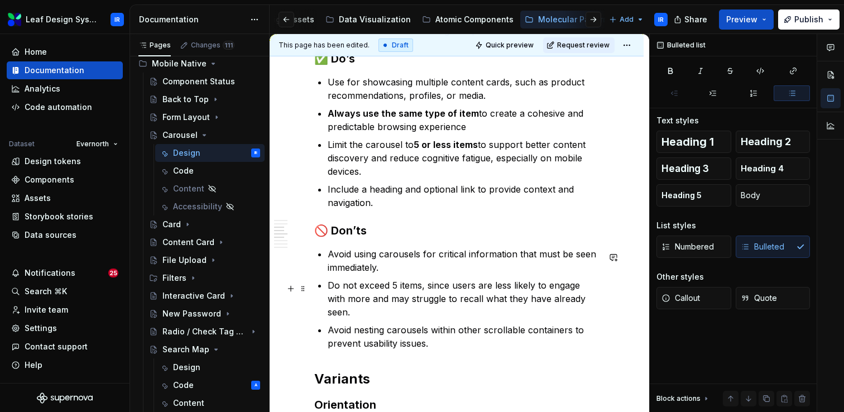
scroll to position [737, 0]
click at [389, 267] on p "Avoid using carousels for critical information that must be seen immediately." at bounding box center [463, 260] width 271 height 27
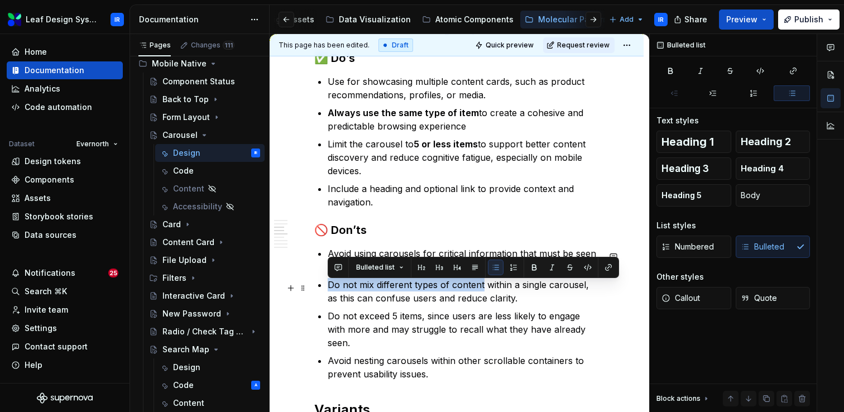
drag, startPoint x: 483, startPoint y: 289, endPoint x: 328, endPoint y: 290, distance: 155.2
click at [328, 290] on p "Do not mix different types of content within a single carousel, as this can con…" at bounding box center [463, 291] width 271 height 27
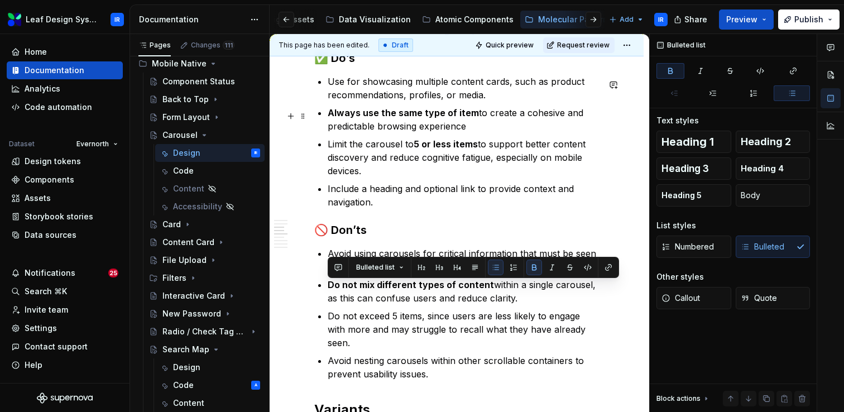
click at [473, 116] on strong "Always use the same type of item" at bounding box center [403, 112] width 151 height 11
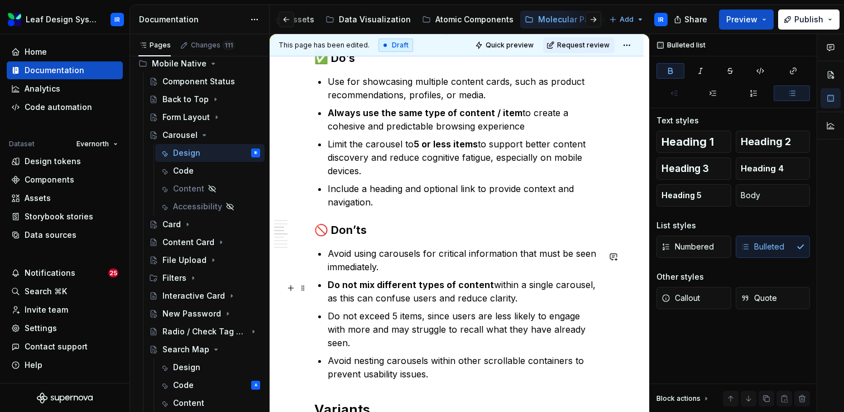
click at [454, 290] on strong "Do not mix different types of content" at bounding box center [411, 284] width 166 height 11
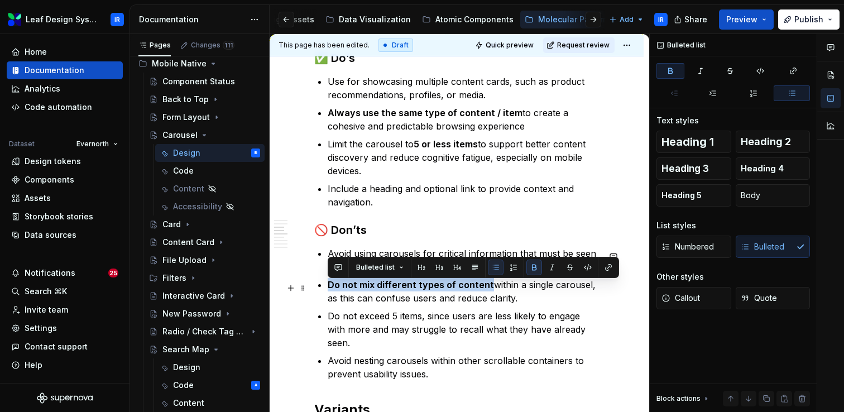
drag, startPoint x: 486, startPoint y: 288, endPoint x: 329, endPoint y: 290, distance: 156.9
click at [329, 290] on strong "Do not mix different types of content" at bounding box center [411, 284] width 166 height 11
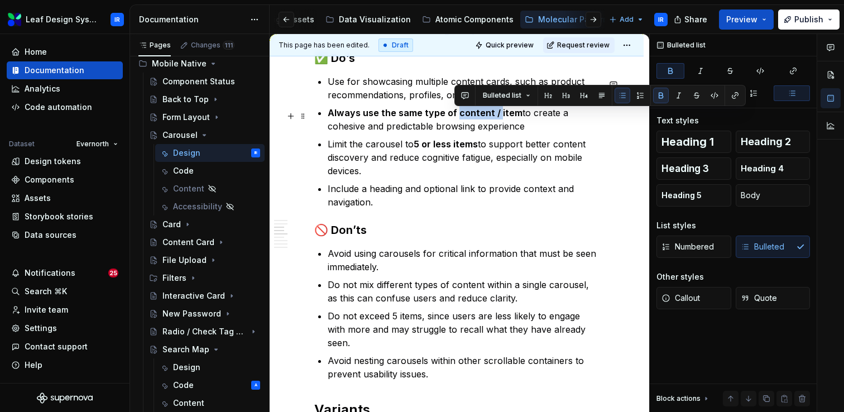
drag, startPoint x: 495, startPoint y: 119, endPoint x: 453, endPoint y: 119, distance: 41.9
click at [453, 118] on strong "Always use the same type of content / item" at bounding box center [425, 112] width 195 height 11
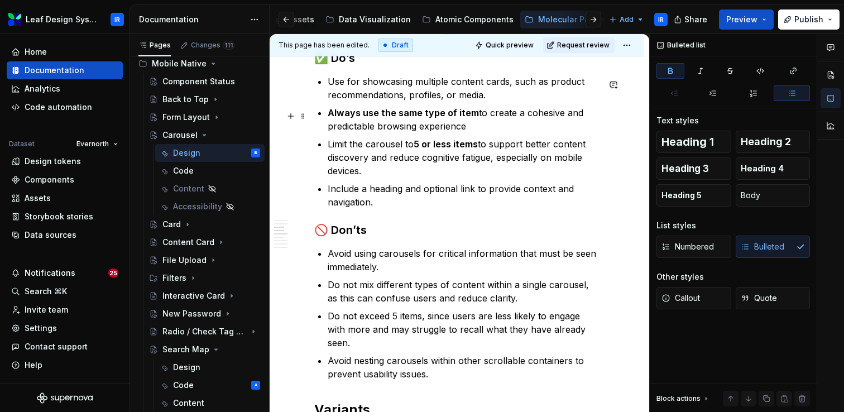
click at [473, 118] on strong "Always use the same type of item" at bounding box center [403, 112] width 151 height 11
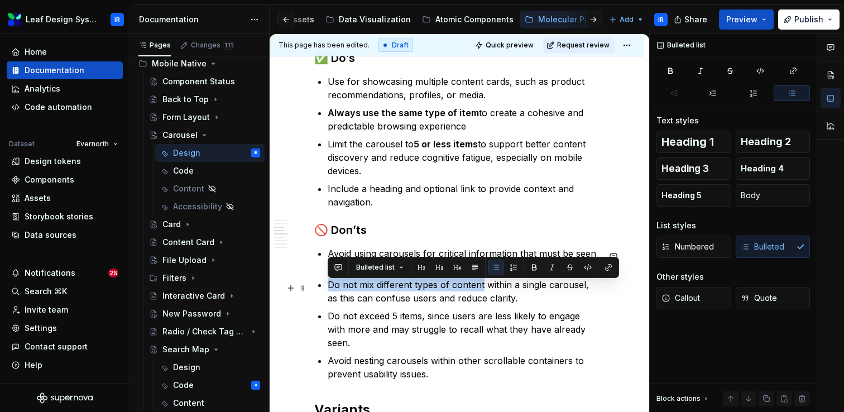
drag, startPoint x: 329, startPoint y: 289, endPoint x: 483, endPoint y: 291, distance: 154.7
click at [483, 291] on p "Do not mix different types of content within a single carousel, as this can con…" at bounding box center [463, 291] width 271 height 27
click at [468, 288] on p "Do not mix different types of content within a single carousel, as this can con…" at bounding box center [463, 291] width 271 height 27
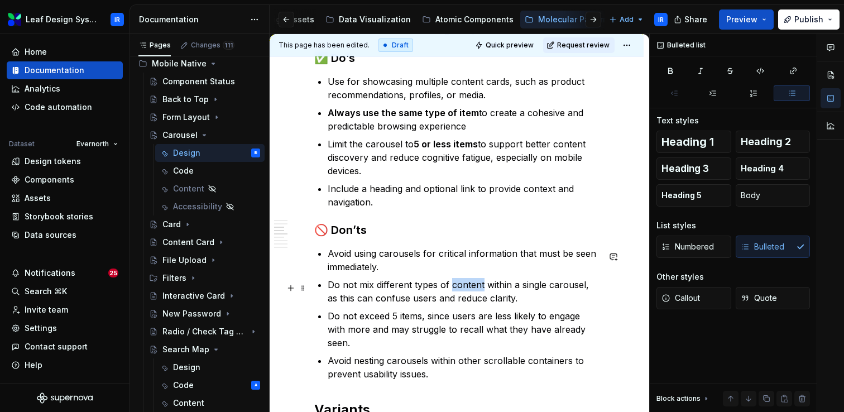
click at [468, 288] on p "Do not mix different types of content within a single carousel, as this can con…" at bounding box center [463, 291] width 271 height 27
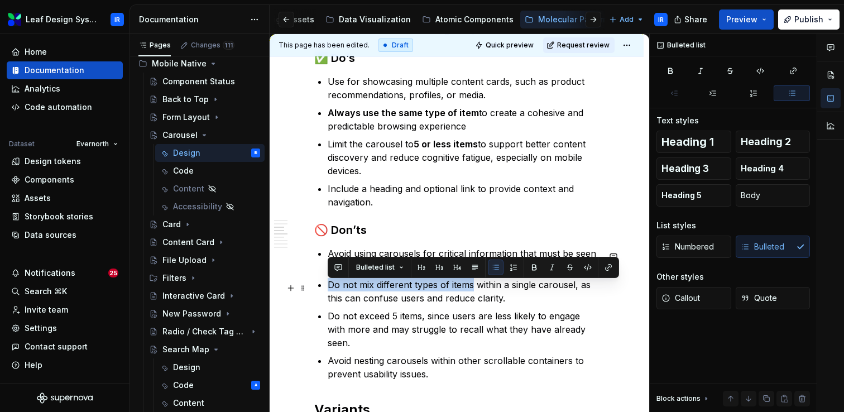
drag, startPoint x: 473, startPoint y: 290, endPoint x: 327, endPoint y: 292, distance: 146.8
click at [327, 292] on div "**********" at bounding box center [456, 332] width 285 height 1639
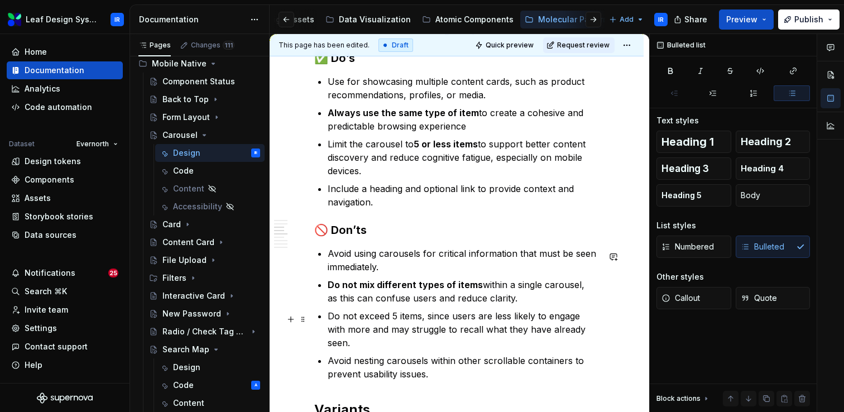
click at [486, 323] on p "Do not exceed 5 items, since users are less likely to engage with more and may …" at bounding box center [463, 329] width 271 height 40
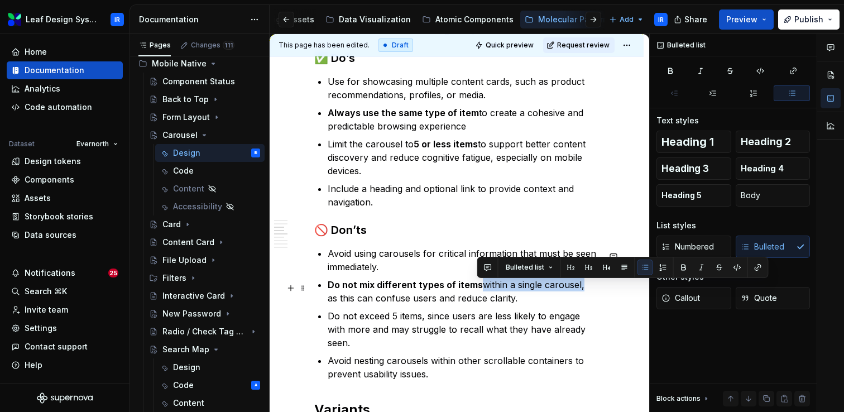
drag, startPoint x: 578, startPoint y: 289, endPoint x: 476, endPoint y: 286, distance: 102.2
click at [476, 286] on p "Do not mix different types of items within a single carousel, as this can confu…" at bounding box center [463, 291] width 271 height 27
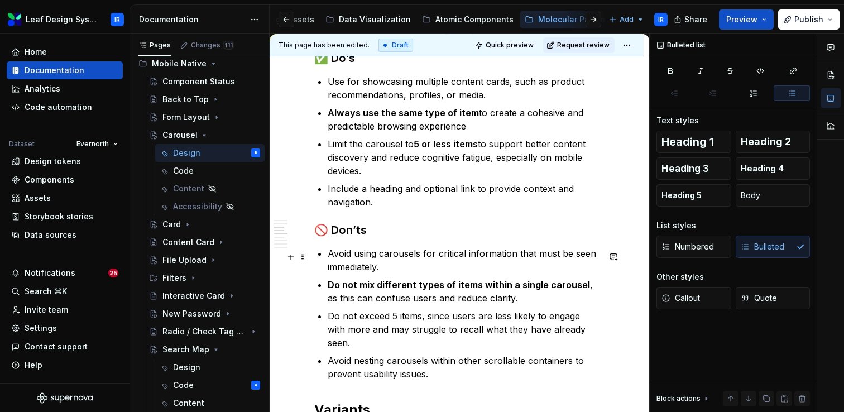
click at [400, 268] on p "Avoid using carousels for critical information that must be seen immediately." at bounding box center [463, 260] width 271 height 27
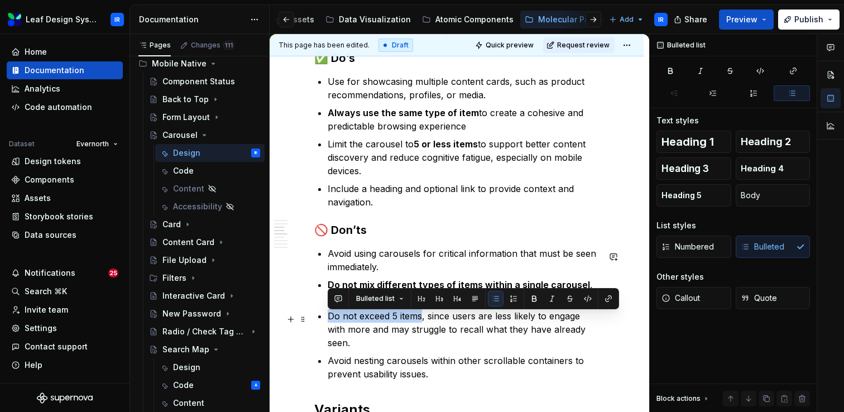
drag, startPoint x: 420, startPoint y: 322, endPoint x: 326, endPoint y: 322, distance: 94.3
click at [326, 322] on div "**********" at bounding box center [456, 332] width 285 height 1639
click at [385, 357] on p "Avoid nesting carousels within other scrollable containers to prevent usability…" at bounding box center [463, 367] width 271 height 27
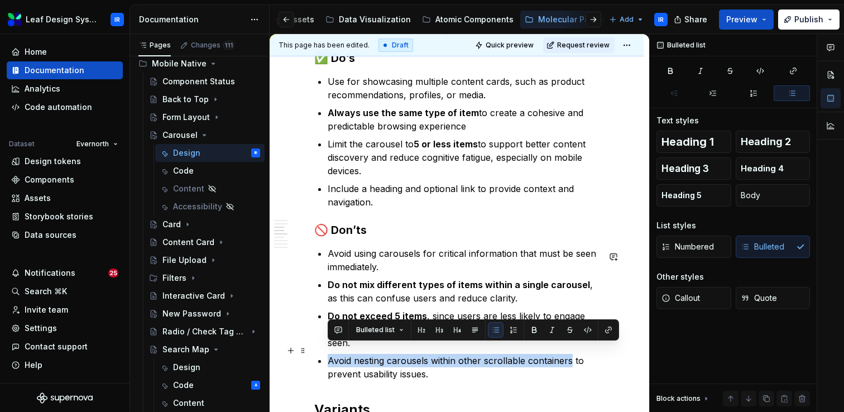
drag, startPoint x: 329, startPoint y: 350, endPoint x: 569, endPoint y: 349, distance: 239.5
click at [569, 354] on p "Avoid nesting carousels within other scrollable containers to prevent usability…" at bounding box center [463, 367] width 271 height 27
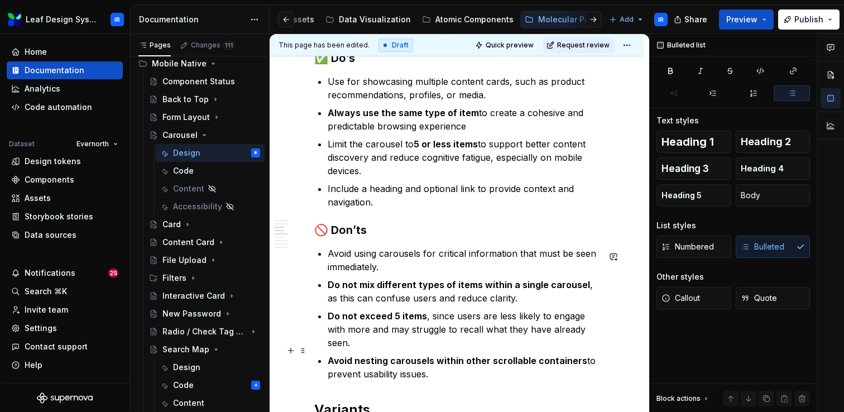
click at [477, 366] on p "Avoid nesting carousels within other scrollable containers to prevent usability…" at bounding box center [463, 367] width 271 height 27
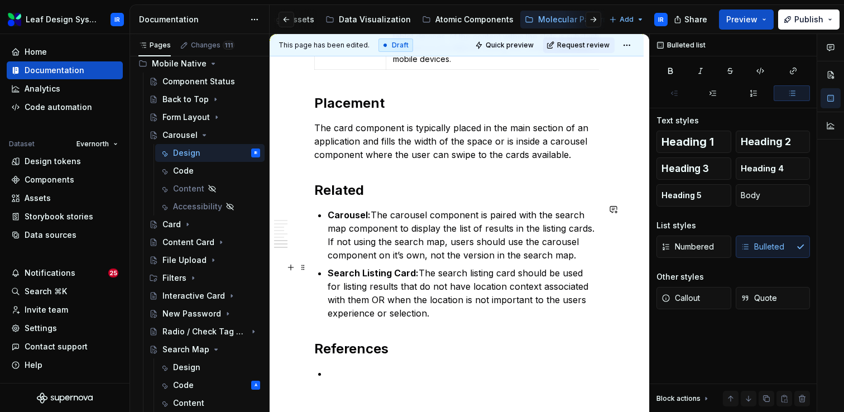
scroll to position [1608, 0]
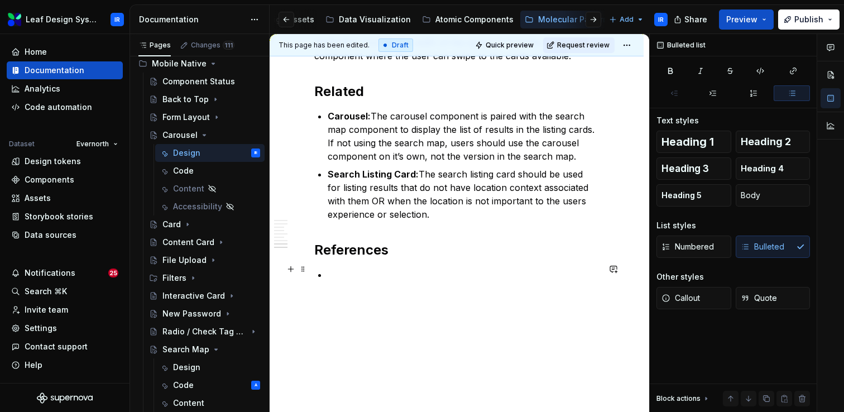
click at [368, 274] on p at bounding box center [463, 274] width 271 height 13
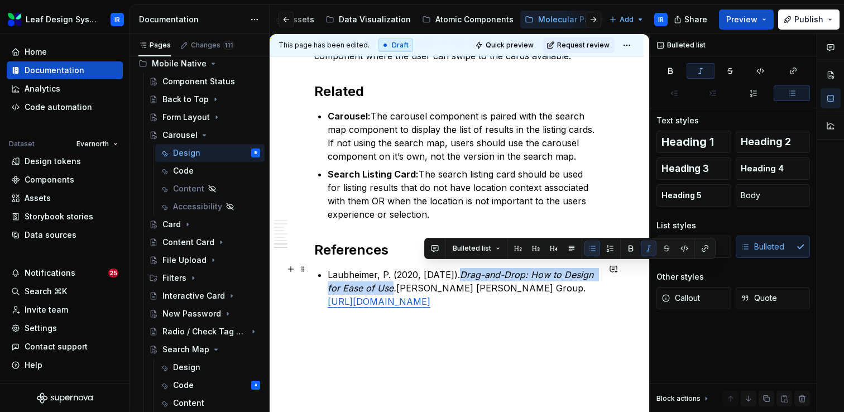
drag, startPoint x: 485, startPoint y: 268, endPoint x: 423, endPoint y: 286, distance: 64.1
click at [423, 286] on em "Drag-and-Drop: How to Design for Ease of Use." at bounding box center [462, 281] width 269 height 25
drag, startPoint x: 424, startPoint y: 282, endPoint x: 483, endPoint y: 270, distance: 61.1
click at [483, 270] on em "Drag-and-Drop: How to Design for Ease of Use." at bounding box center [462, 281] width 269 height 25
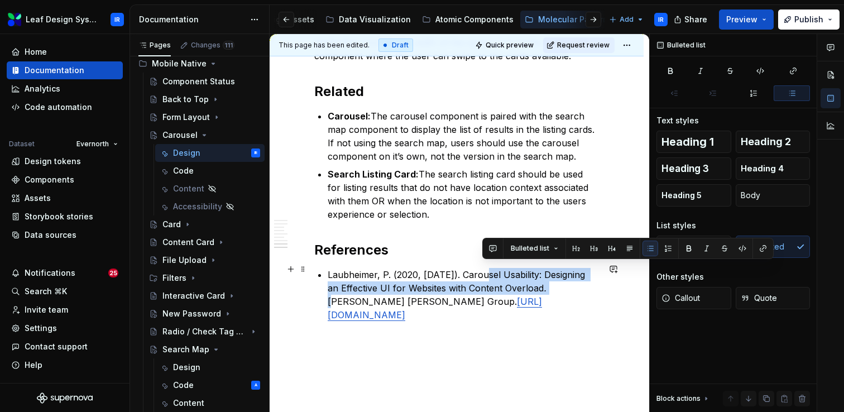
drag, startPoint x: 591, startPoint y: 285, endPoint x: 484, endPoint y: 269, distance: 108.5
click at [484, 269] on p "Laubheimer, P. (2020, [DATE]). Carousel Usability: Designing an Effective UI fo…" at bounding box center [463, 295] width 271 height 54
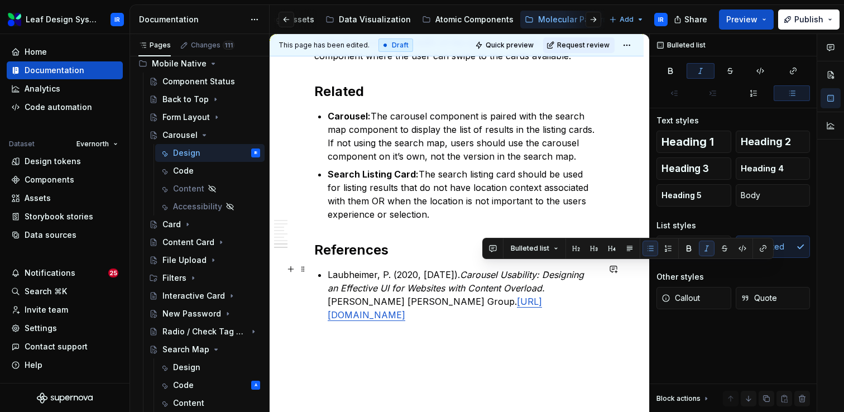
click at [443, 270] on p "Laubheimer, P. (2020, [DATE]). Carousel Usability: Designing an Effective UI fo…" at bounding box center [463, 295] width 271 height 54
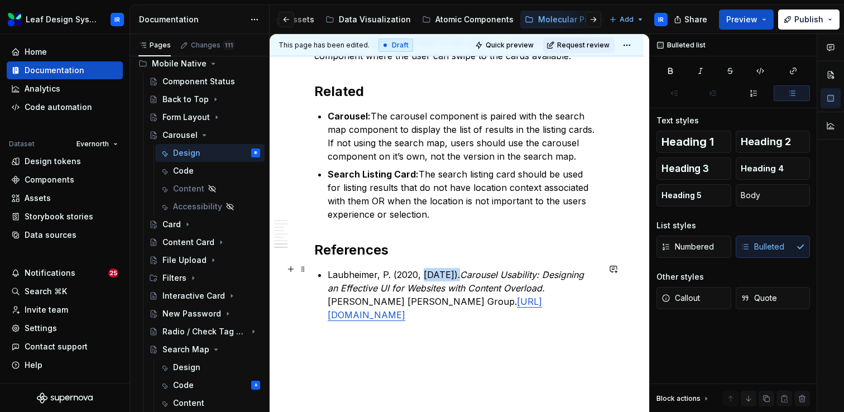
click at [443, 270] on p "Laubheimer, P. (2020, [DATE]). Carousel Usability: Designing an Effective UI fo…" at bounding box center [463, 295] width 271 height 54
click at [416, 270] on p "Laubheimer, P. (2020, [DATE]). Carousel Usability: Designing an Effective UI fo…" at bounding box center [463, 295] width 271 height 54
click at [440, 268] on p "Laubheimer, P. (2013, [DATE]). Carousel Usability: Designing an Effective UI fo…" at bounding box center [463, 295] width 271 height 54
click at [385, 269] on p "Laubheimer, P. (2013, [DATE]). Carousel Usability: Designing an Effective UI fo…" at bounding box center [463, 295] width 271 height 54
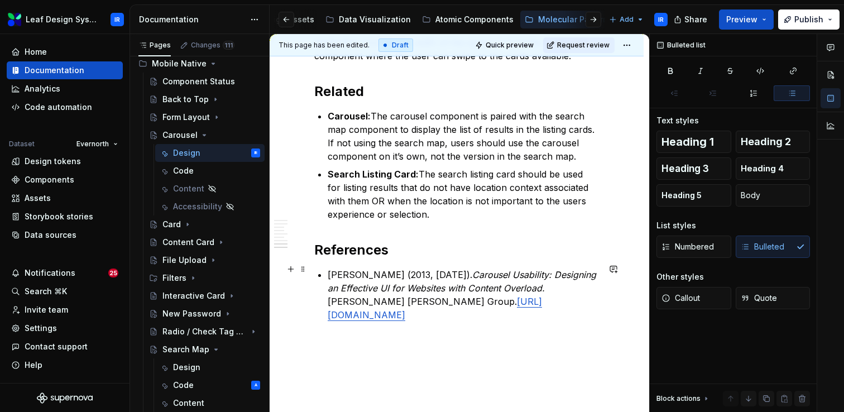
click at [348, 270] on p "[PERSON_NAME] (2013, [DATE]). Carousel Usability: Designing an Effective UI for…" at bounding box center [463, 295] width 271 height 54
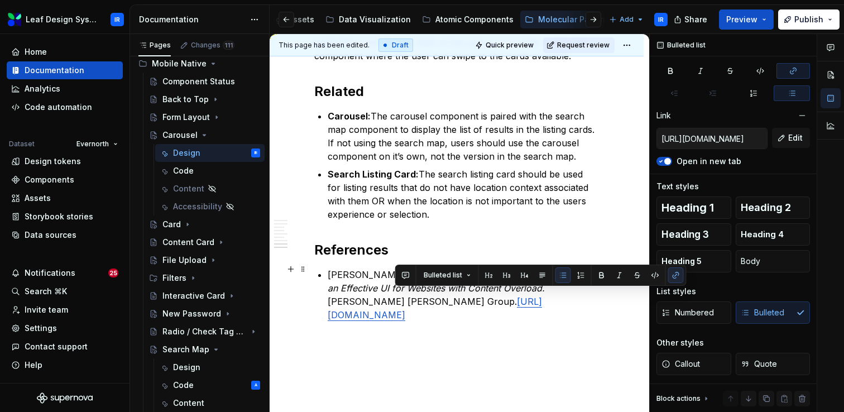
drag, startPoint x: 590, startPoint y: 300, endPoint x: 395, endPoint y: 299, distance: 194.3
click at [395, 299] on p "[PERSON_NAME] (2013, [DATE]). Carousel Usability: Designing an Effective UI for…" at bounding box center [463, 295] width 271 height 54
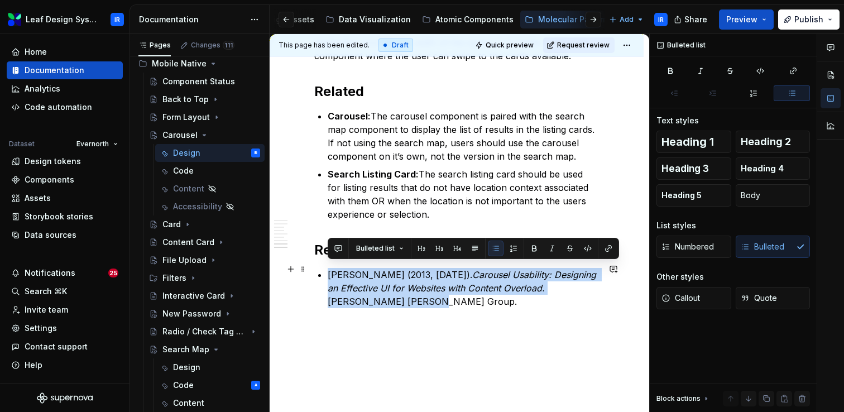
drag, startPoint x: 400, startPoint y: 295, endPoint x: 324, endPoint y: 267, distance: 80.4
type textarea "*"
click at [792, 69] on icon "button" at bounding box center [793, 70] width 9 height 9
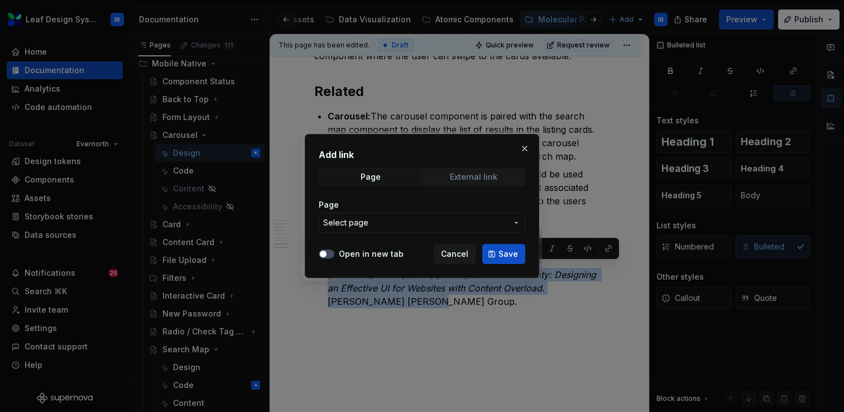
click at [476, 175] on div "External link" at bounding box center [473, 177] width 47 height 9
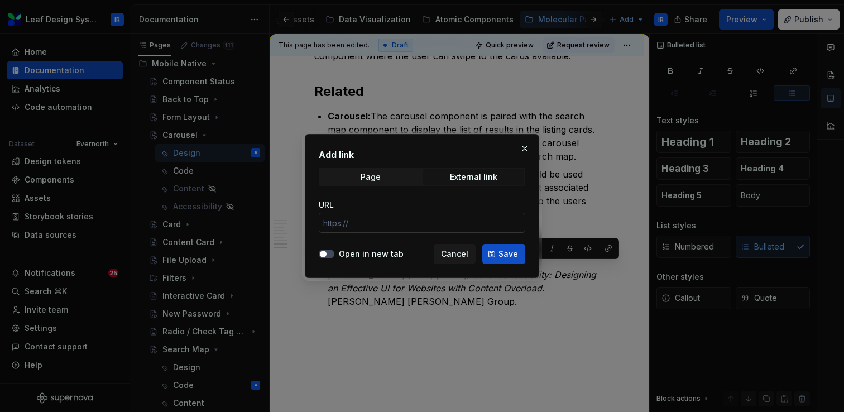
click at [401, 223] on input "URL" at bounding box center [422, 223] width 207 height 20
paste input "[URL][DOMAIN_NAME]"
type input "[URL][DOMAIN_NAME]"
click at [386, 250] on label "Open in new tab" at bounding box center [371, 253] width 65 height 11
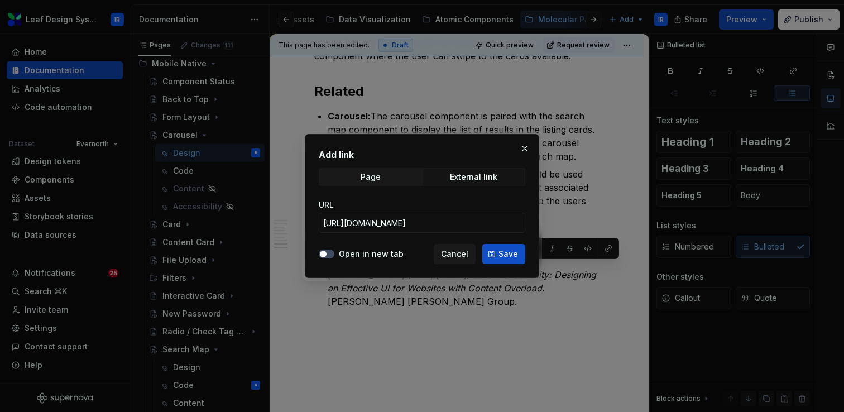
click at [334, 250] on button "Open in new tab" at bounding box center [327, 254] width 16 height 9
click at [499, 249] on button "Save" at bounding box center [503, 254] width 43 height 20
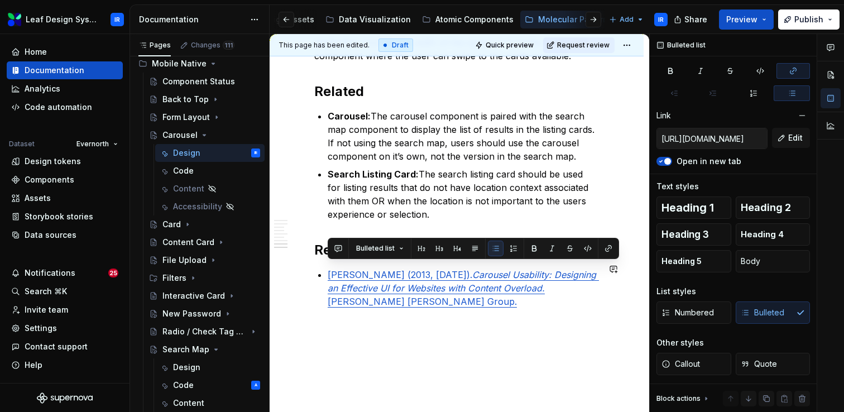
click at [413, 297] on p "[PERSON_NAME] (2013, [DATE]). Carousel Usability: Designing an Effective UI for…" at bounding box center [463, 288] width 271 height 40
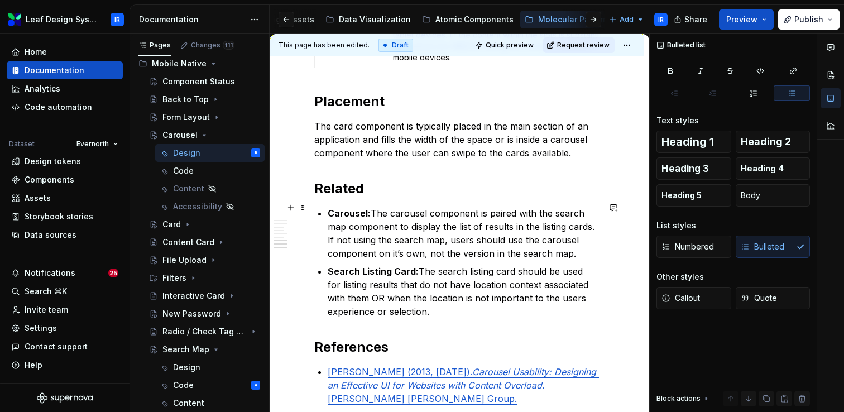
scroll to position [1527, 0]
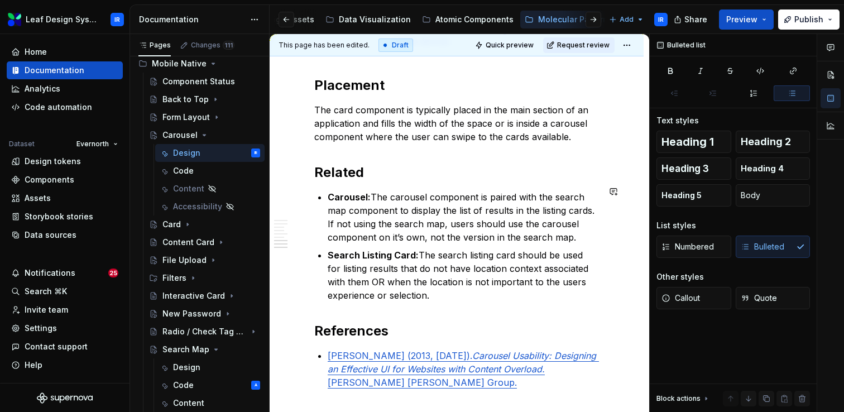
click at [348, 193] on strong "Carousel:" at bounding box center [349, 196] width 43 height 11
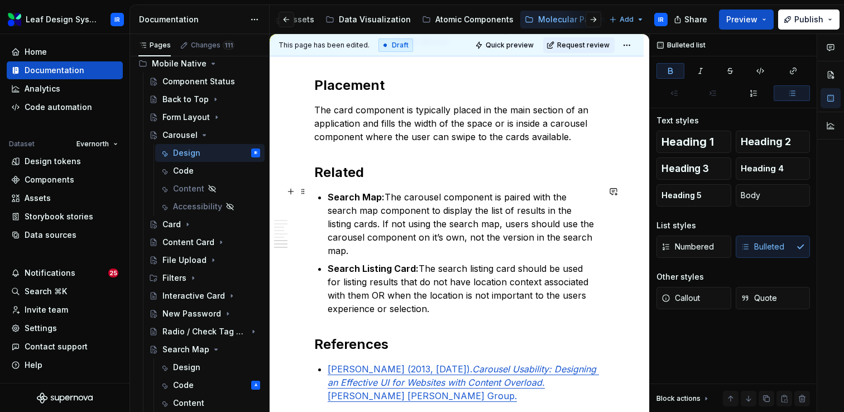
click at [409, 193] on p "Search Map: The carousel component is paired with the search map component to d…" at bounding box center [463, 223] width 271 height 67
click at [468, 193] on p "Search Map: The Carousel component is paired with the search map component to d…" at bounding box center [463, 223] width 271 height 67
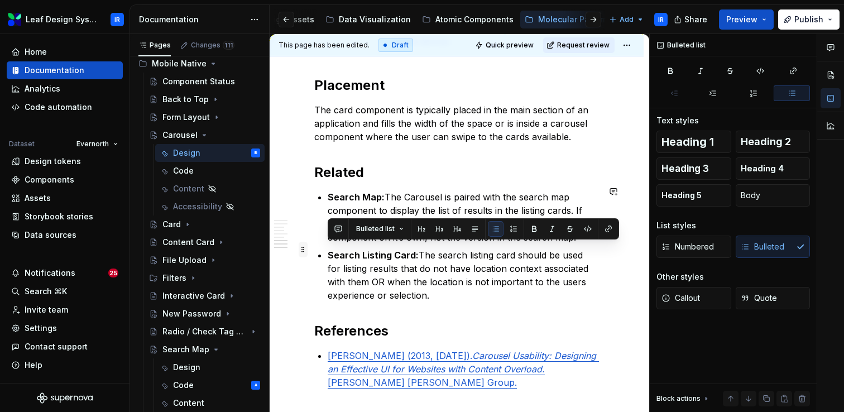
drag, startPoint x: 438, startPoint y: 289, endPoint x: 307, endPoint y: 248, distance: 137.4
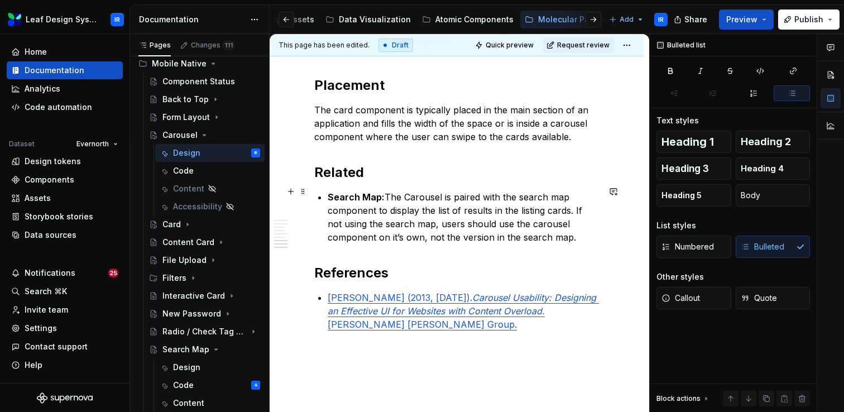
click at [373, 217] on p "Search Map: The Carousel is paired with the search map component to display the…" at bounding box center [463, 217] width 271 height 54
click at [409, 222] on p "Search Map: The Carousel is paired with the search map component to display the…" at bounding box center [463, 217] width 271 height 54
click at [522, 192] on p "Search Map: The Carousel is paired with the search map component to display the…" at bounding box center [463, 217] width 271 height 54
click at [557, 194] on p "Search Map: The Carousel is paired with the Search map component to display the…" at bounding box center [463, 217] width 271 height 54
click at [521, 218] on p "Search Map: The Carousel is paired with the Search Map component to display the…" at bounding box center [463, 217] width 271 height 54
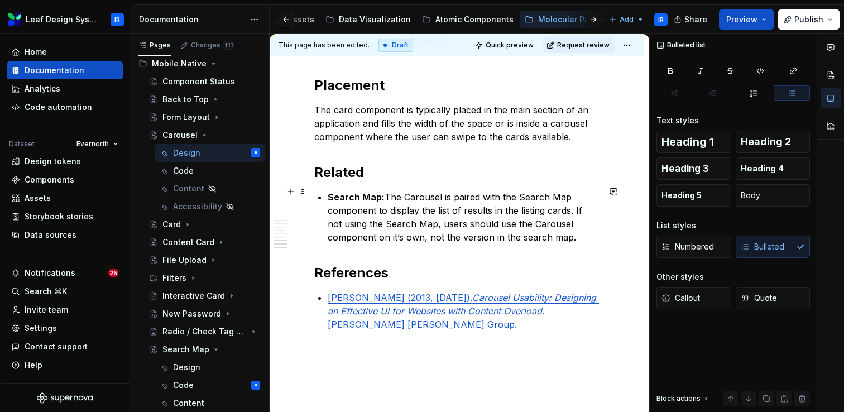
click at [346, 234] on p "Search Map: The Carousel is paired with the Search Map component to display the…" at bounding box center [463, 217] width 271 height 54
click at [447, 236] on p "Search Map: The Carousel is paired with the Search Map component to display the…" at bounding box center [463, 217] width 271 height 54
click at [480, 233] on p "Search Map: The Carousel is paired with the Search Map component to display the…" at bounding box center [463, 217] width 271 height 54
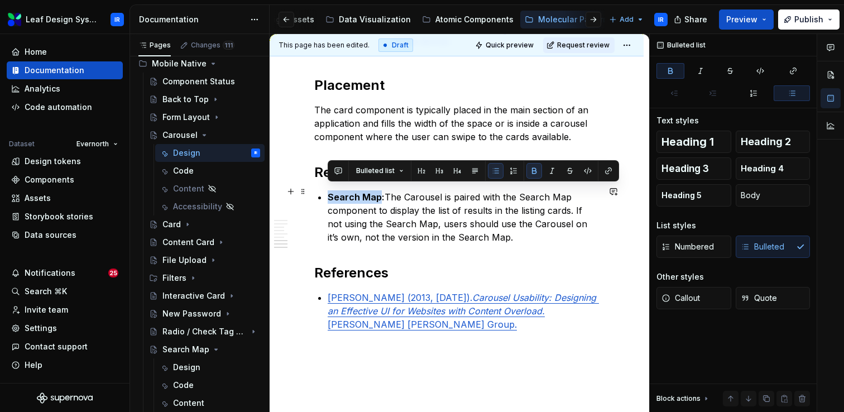
drag, startPoint x: 379, startPoint y: 192, endPoint x: 329, endPoint y: 191, distance: 49.7
click at [329, 191] on strong "Search Map:" at bounding box center [356, 196] width 57 height 11
click at [605, 166] on button "button" at bounding box center [609, 171] width 16 height 16
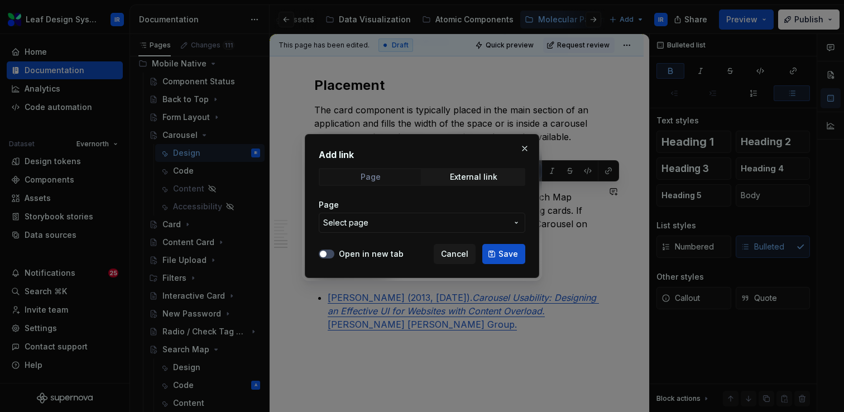
click at [394, 181] on span "Page" at bounding box center [370, 177] width 101 height 16
click at [361, 229] on button "Select page" at bounding box center [422, 223] width 207 height 20
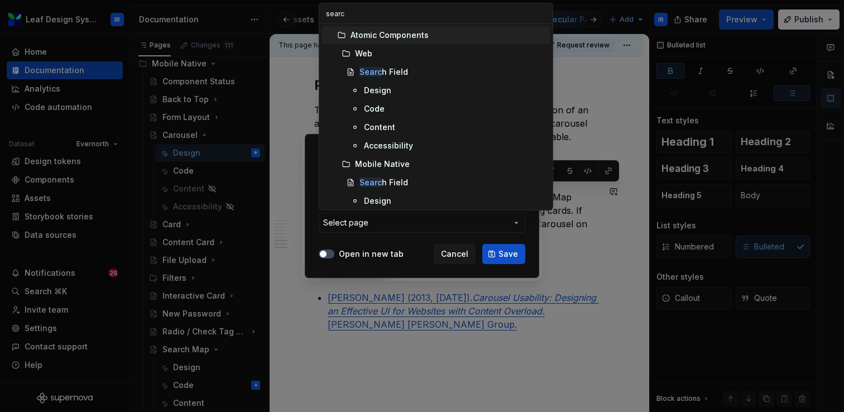
type input "search"
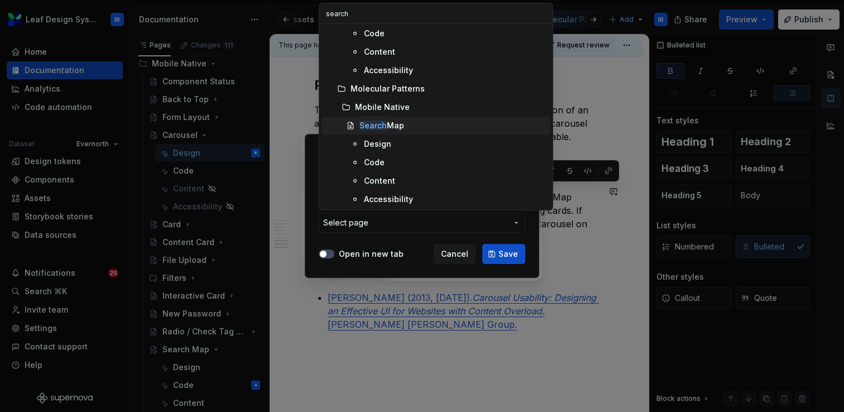
scroll to position [186, 0]
click at [394, 129] on div "Search Map" at bounding box center [382, 124] width 45 height 11
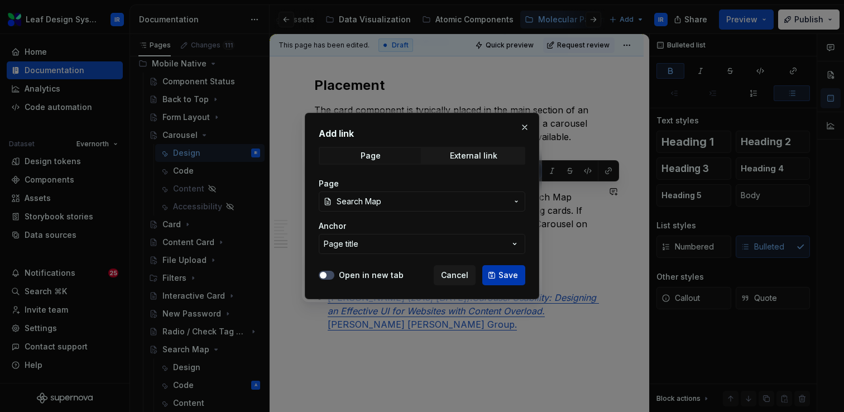
click at [502, 279] on span "Save" at bounding box center [509, 275] width 20 height 11
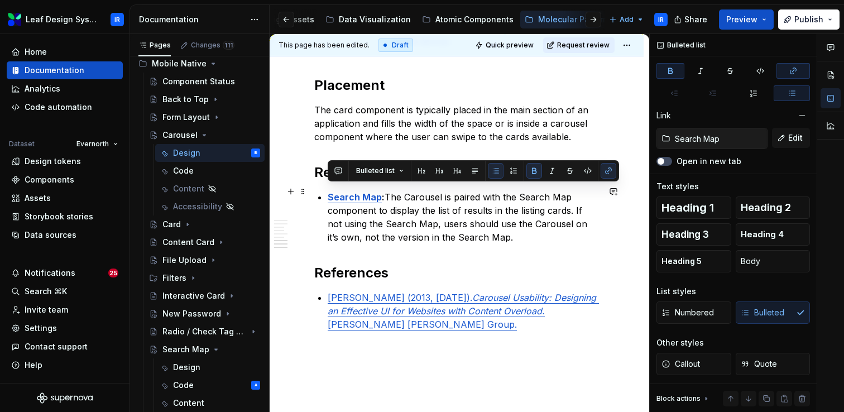
click at [457, 228] on p "Search Map : The Carousel is paired with the Search Map component to display th…" at bounding box center [463, 217] width 271 height 54
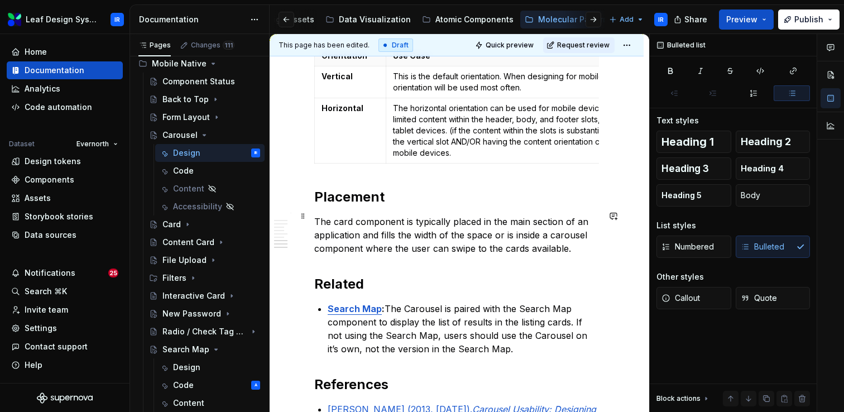
scroll to position [1404, 0]
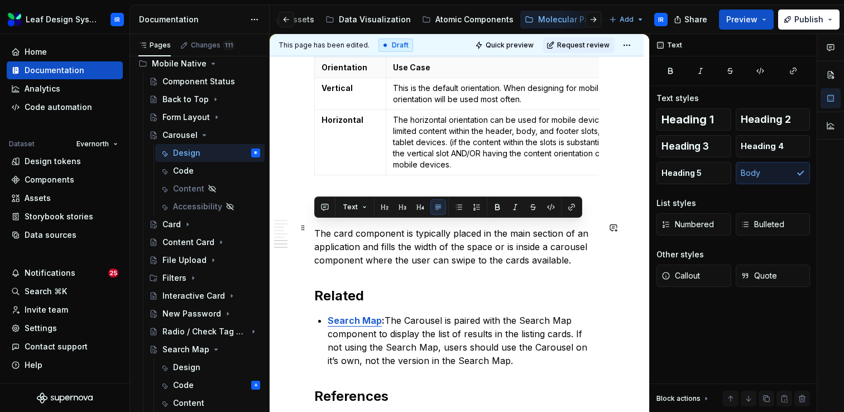
drag, startPoint x: 578, startPoint y: 255, endPoint x: 312, endPoint y: 231, distance: 267.4
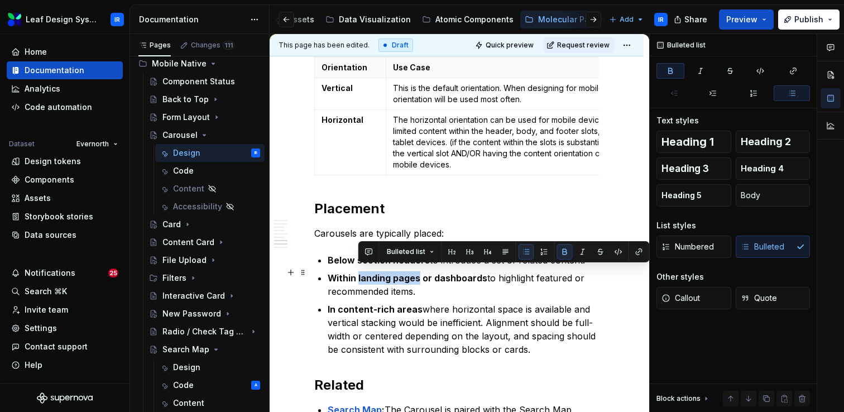
drag, startPoint x: 419, startPoint y: 275, endPoint x: 358, endPoint y: 274, distance: 60.3
click at [358, 274] on strong "Within landing pages or dashboards" at bounding box center [408, 277] width 160 height 11
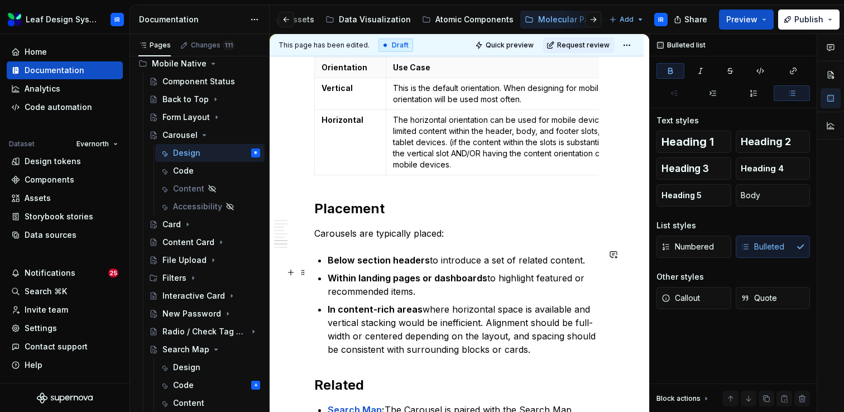
click at [375, 275] on strong "Within landing pages or dashboards" at bounding box center [408, 277] width 160 height 11
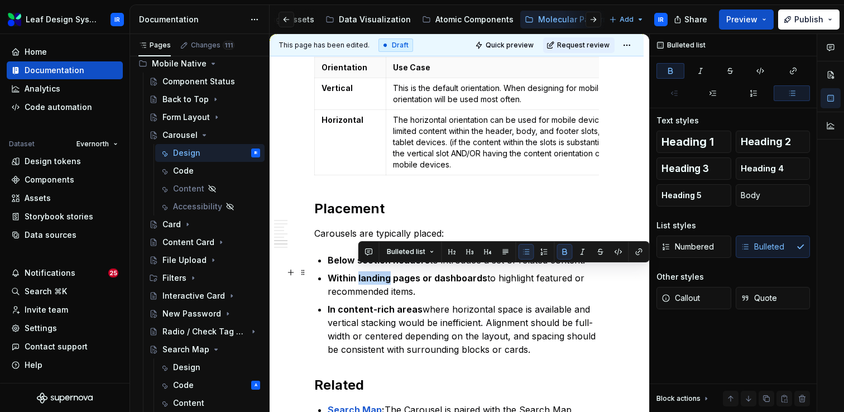
click at [375, 275] on strong "Within landing pages or dashboards" at bounding box center [408, 277] width 160 height 11
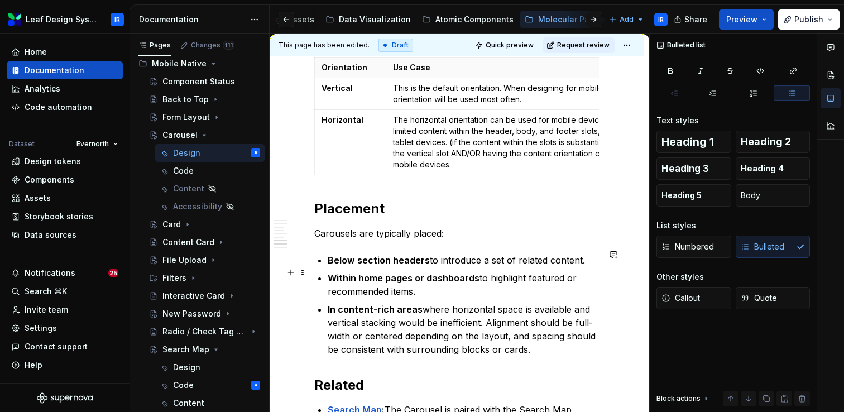
click at [433, 285] on p "Within home pages or dashboards to highlight featured or recommended items." at bounding box center [463, 284] width 271 height 27
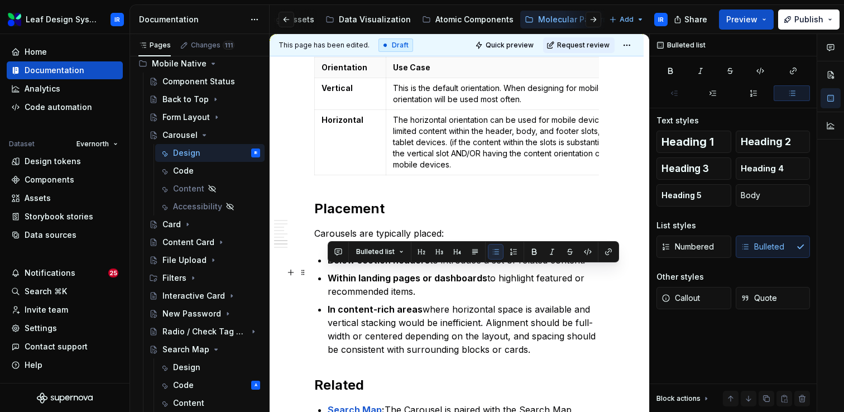
drag, startPoint x: 428, startPoint y: 285, endPoint x: 314, endPoint y: 271, distance: 114.7
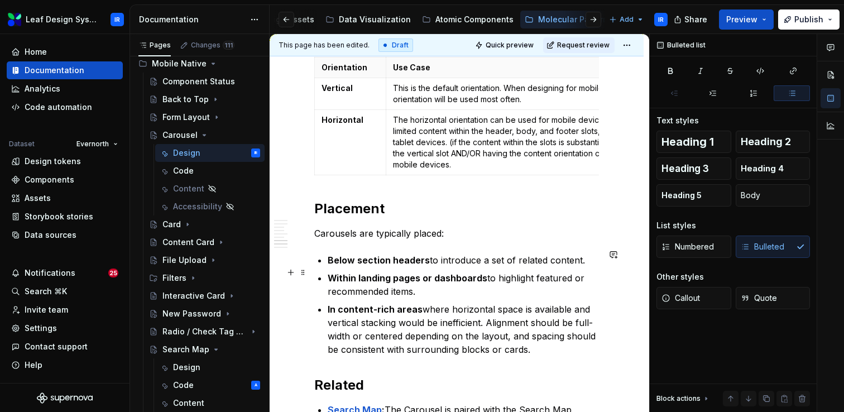
click at [399, 292] on p "Within landing pages or dashboards to highlight featured or recommended items." at bounding box center [463, 284] width 271 height 27
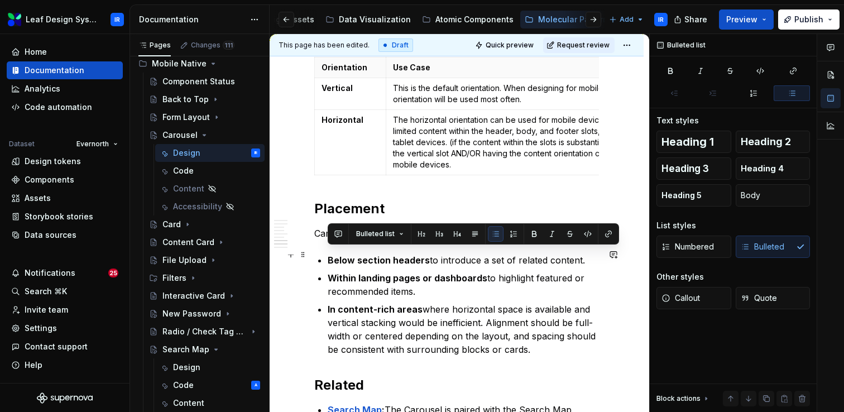
drag, startPoint x: 583, startPoint y: 255, endPoint x: 324, endPoint y: 257, distance: 259.0
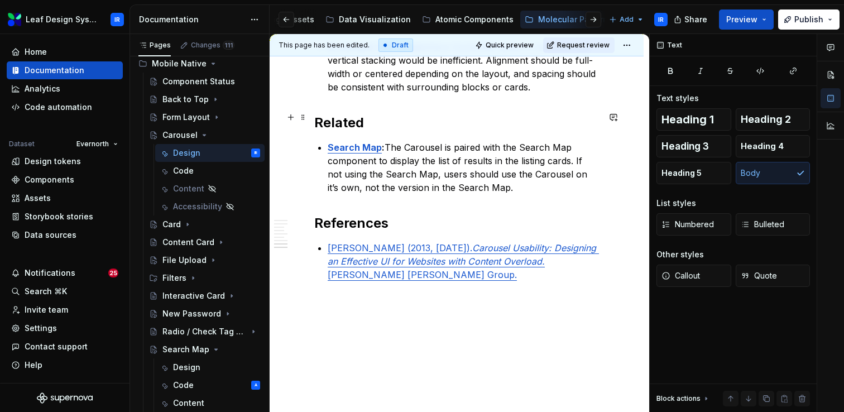
scroll to position [1647, 0]
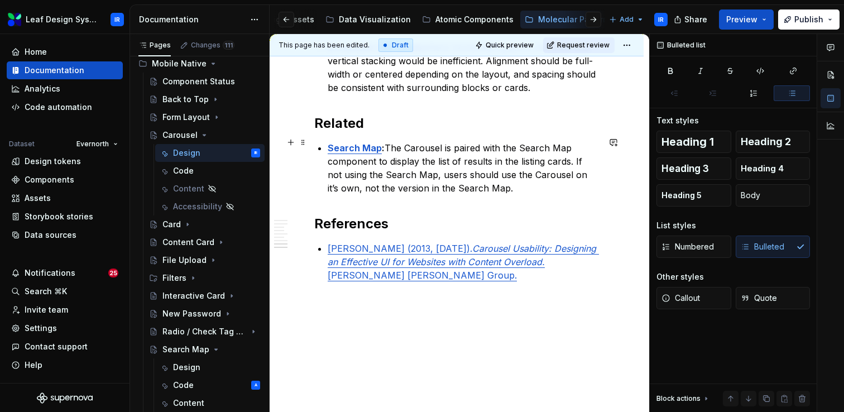
click at [499, 186] on p "Search Map : The Carousel is paired with the Search Map component to display th…" at bounding box center [463, 168] width 271 height 54
type textarea "*"
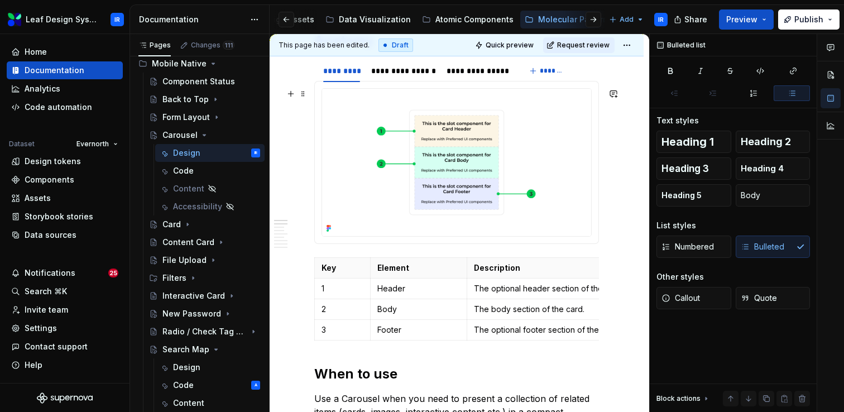
scroll to position [309, 0]
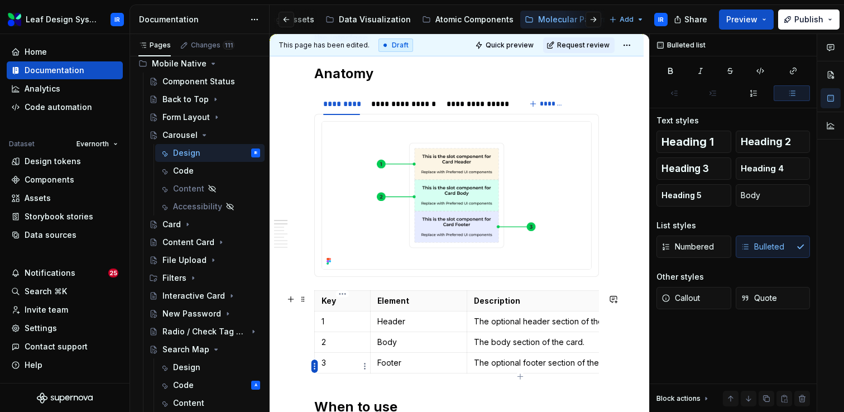
click at [314, 368] on html "Leaf Design System IR Home Documentation Analytics Code automation Dataset Ever…" at bounding box center [422, 206] width 844 height 412
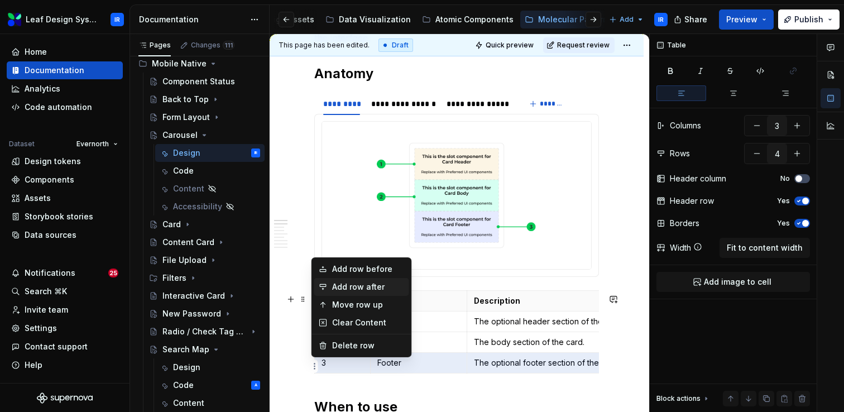
click at [357, 288] on div "Add row after" at bounding box center [368, 286] width 73 height 11
type input "5"
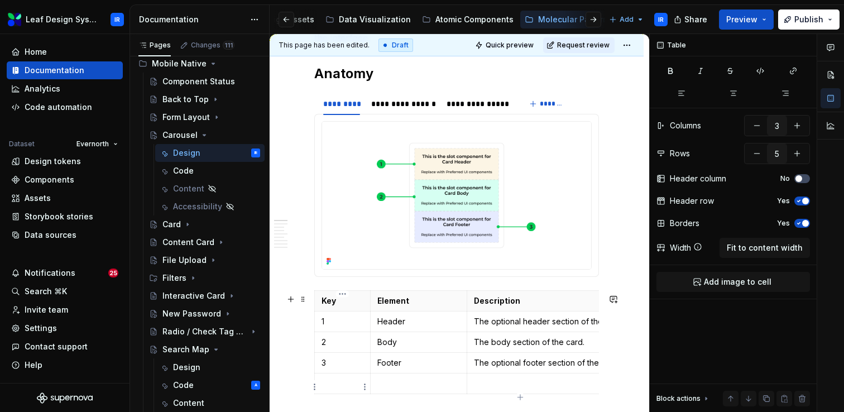
click at [327, 385] on p at bounding box center [343, 383] width 42 height 11
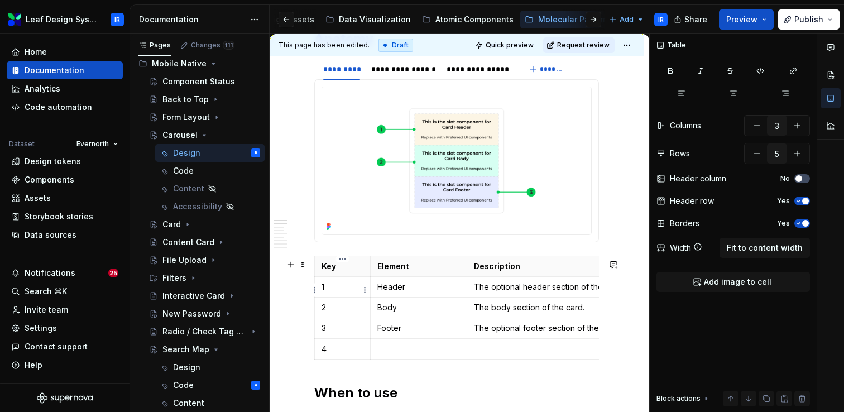
click at [337, 289] on p "1" at bounding box center [343, 286] width 42 height 11
click at [334, 308] on p "2" at bounding box center [343, 307] width 42 height 11
click at [388, 309] on p "Body" at bounding box center [418, 307] width 83 height 11
click at [394, 332] on p "Footer" at bounding box center [418, 328] width 83 height 11
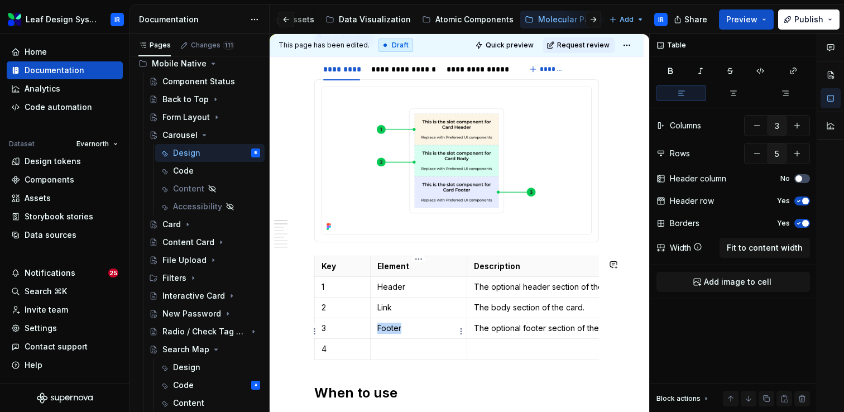
click at [394, 332] on p "Footer" at bounding box center [418, 328] width 83 height 11
click at [379, 332] on p "Controls" at bounding box center [418, 328] width 83 height 11
click at [384, 355] on p at bounding box center [418, 348] width 83 height 11
click at [376, 353] on td "Items" at bounding box center [418, 349] width 97 height 21
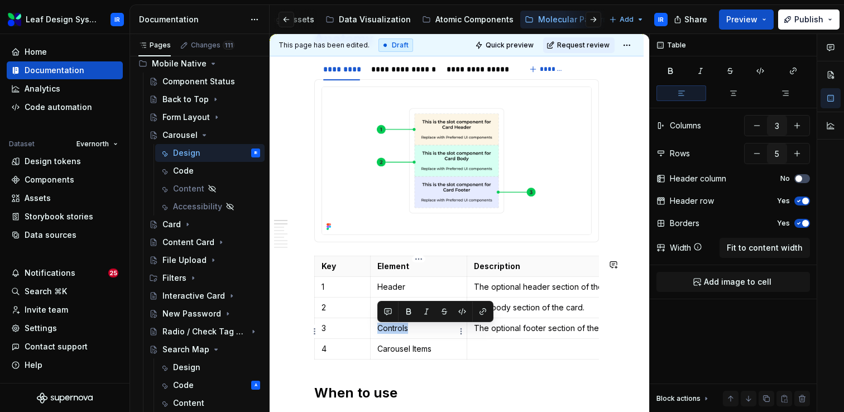
drag, startPoint x: 410, startPoint y: 332, endPoint x: 378, endPoint y: 331, distance: 32.4
click at [378, 331] on p "Controls" at bounding box center [418, 328] width 83 height 11
click at [395, 353] on p "Carousel Items" at bounding box center [418, 348] width 83 height 11
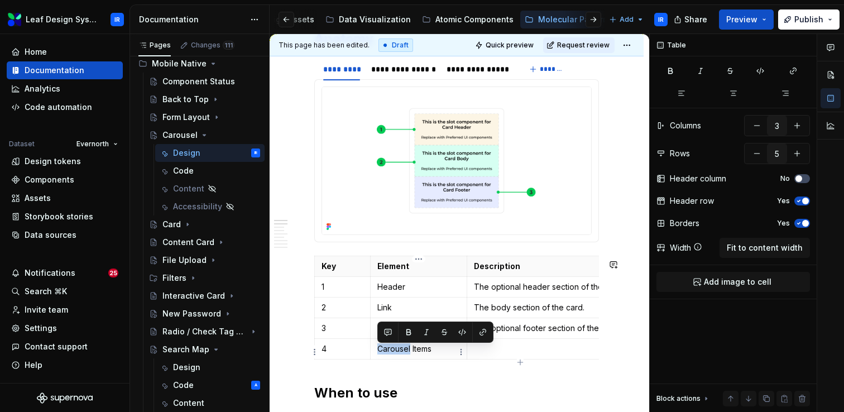
copy p "Carousel"
click at [366, 334] on html "Leaf Design System IR Home Documentation Analytics Code automation Dataset Ever…" at bounding box center [422, 206] width 844 height 412
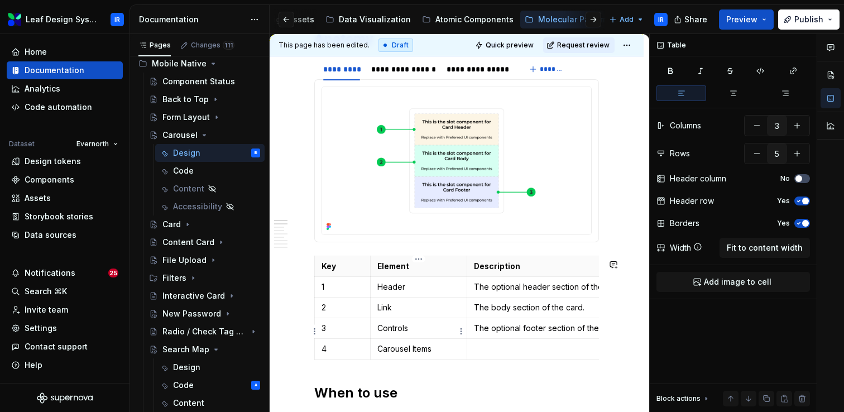
click at [377, 330] on html "Leaf Design System IR Home Documentation Analytics Code automation Dataset Ever…" at bounding box center [422, 206] width 844 height 412
click at [532, 334] on p "The optional footer section of the card." at bounding box center [596, 328] width 245 height 11
click at [538, 313] on p "The body section of the card." at bounding box center [596, 307] width 245 height 11
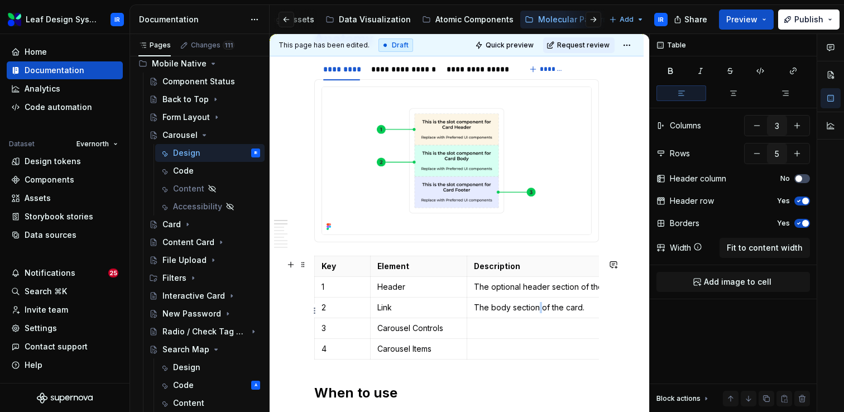
click at [538, 313] on p "The body section of the card." at bounding box center [596, 307] width 245 height 11
click at [545, 291] on p "The optional header section of the card." at bounding box center [596, 286] width 245 height 11
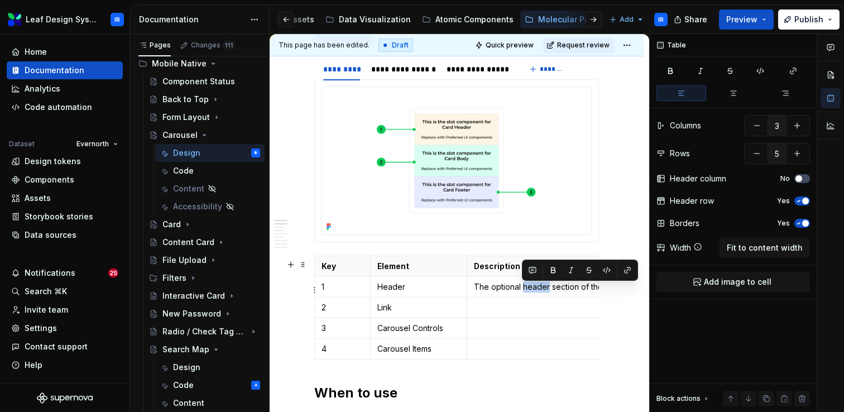
click at [545, 291] on p "The optional header section of the card." at bounding box center [596, 286] width 245 height 11
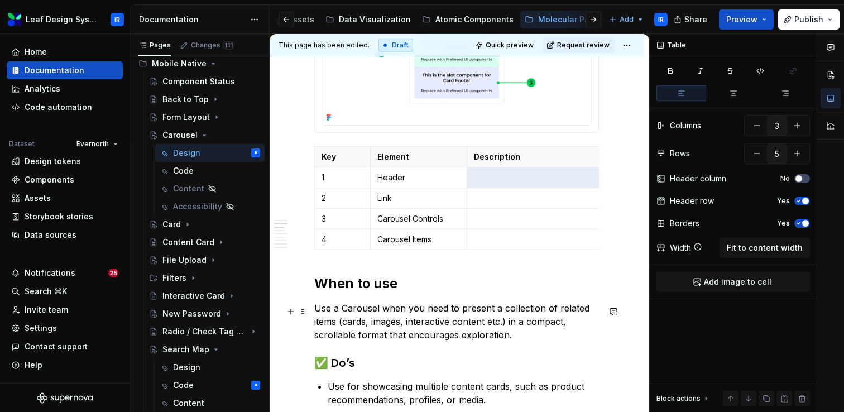
scroll to position [542, 0]
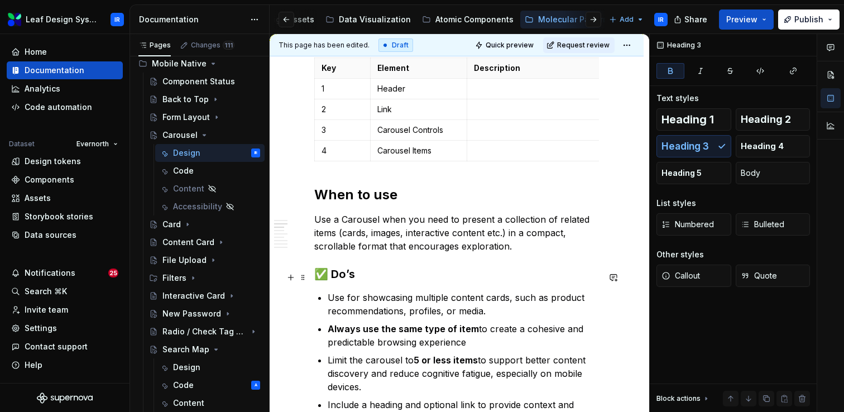
click at [386, 272] on h3 "✅ Do’s" at bounding box center [456, 274] width 285 height 16
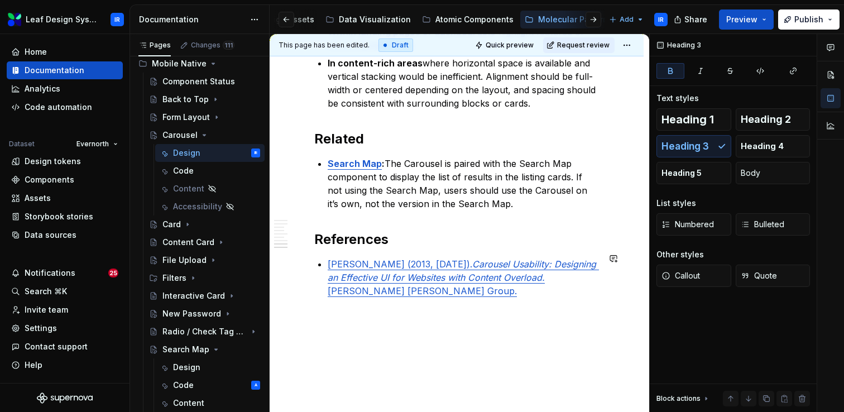
scroll to position [1646, 0]
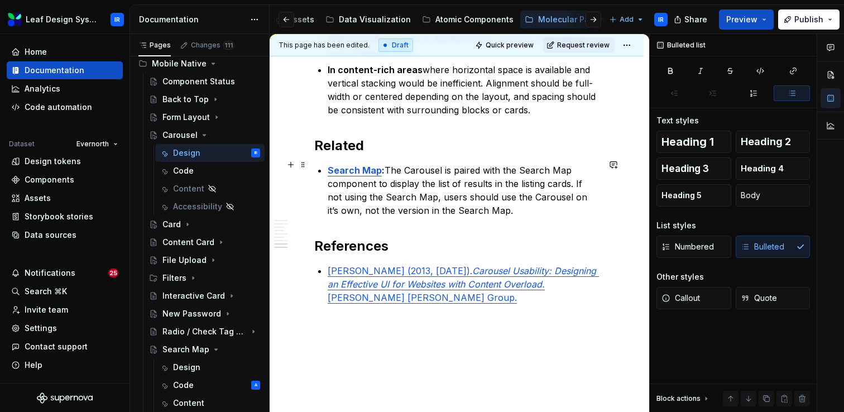
click at [509, 208] on p "Search Map : The Carousel is paired with the Search Map component to display th…" at bounding box center [463, 191] width 271 height 54
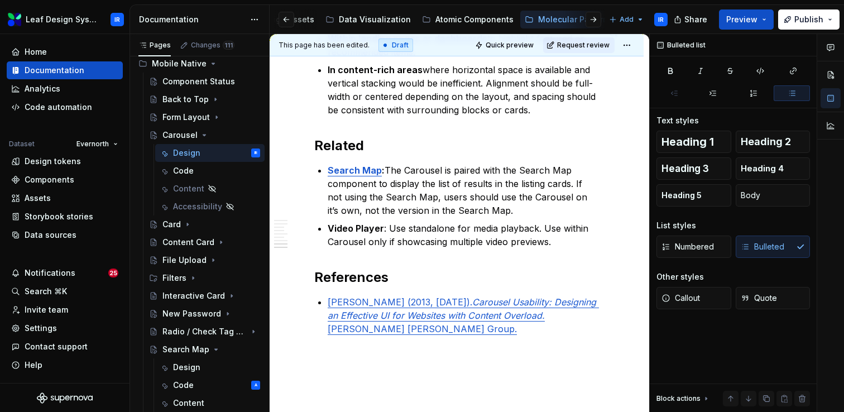
type textarea "*"
